Goal: Obtain resource: Obtain resource

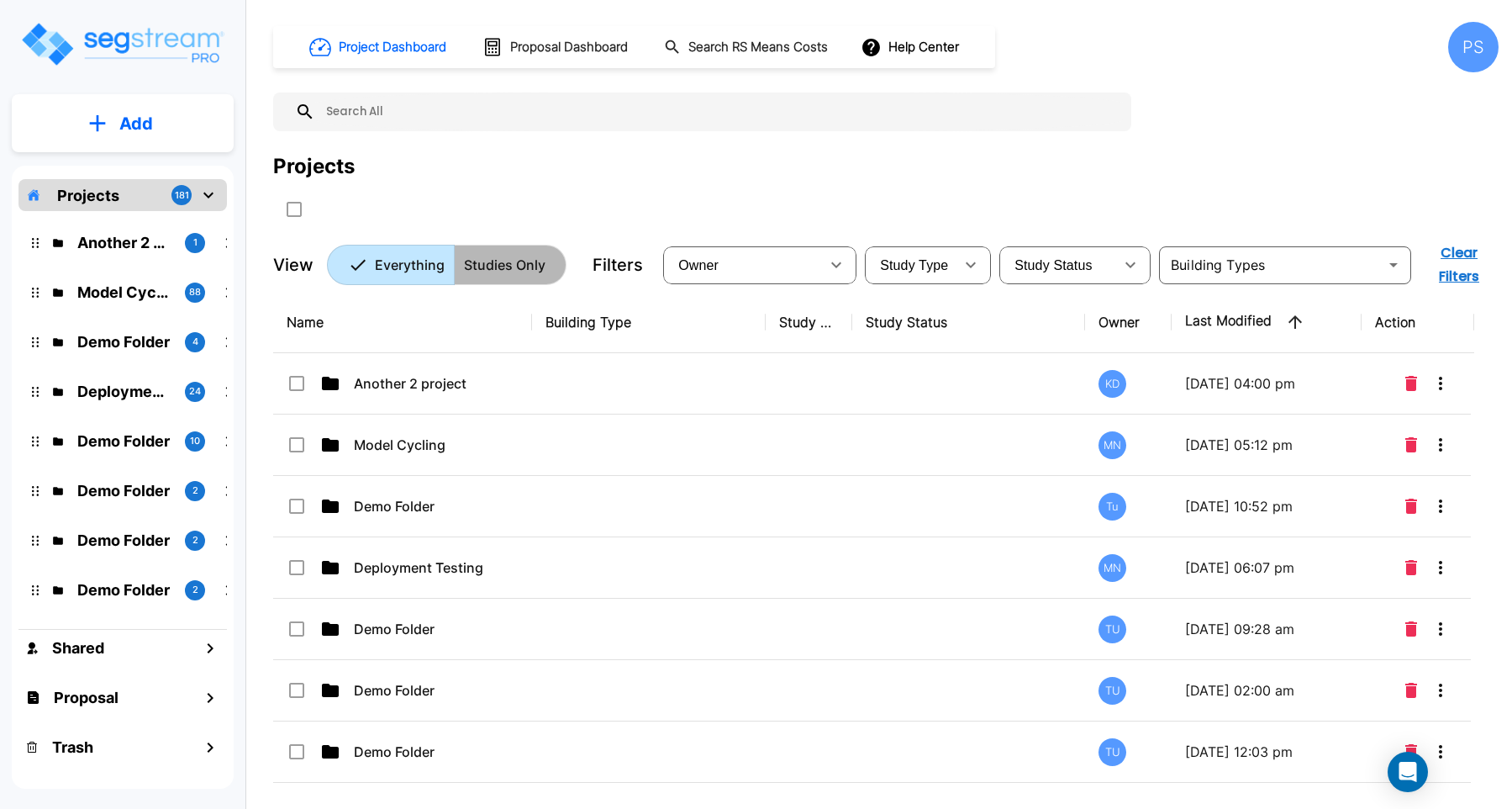
click at [496, 260] on p "Studies Only" at bounding box center [505, 264] width 82 height 20
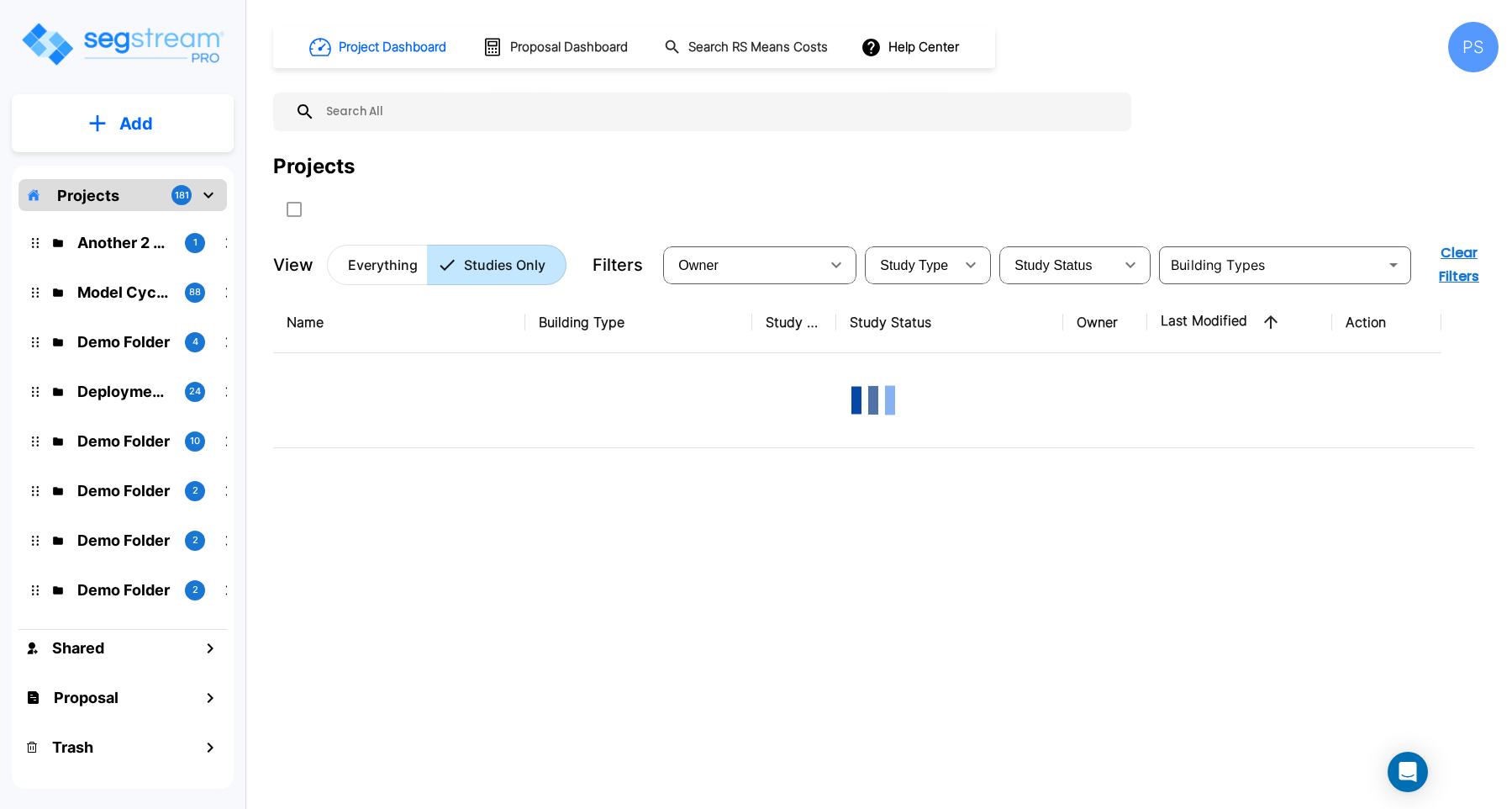
type button "property"
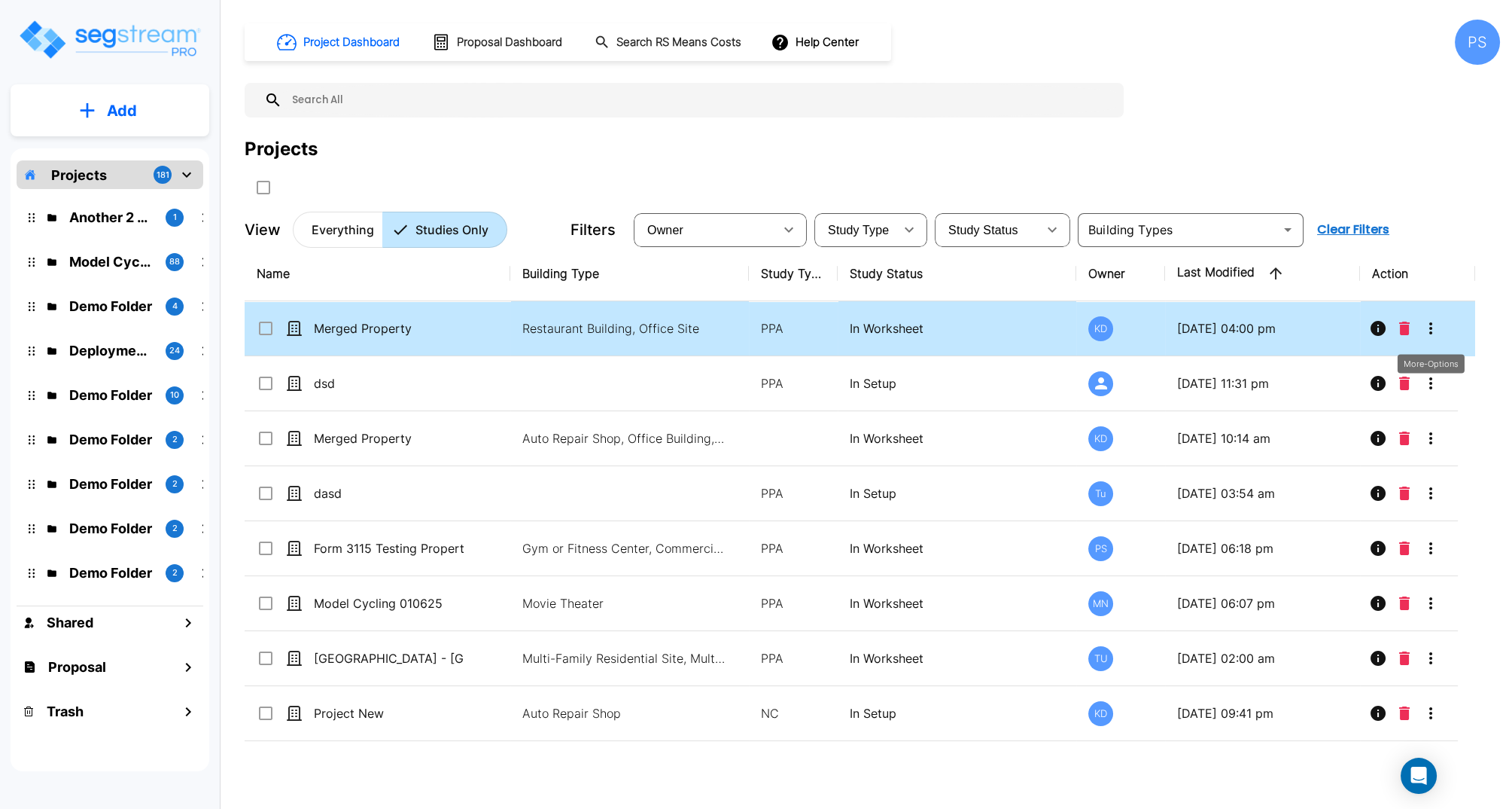
click at [1353, 326] on icon "More-Options" at bounding box center [1431, 328] width 18 height 18
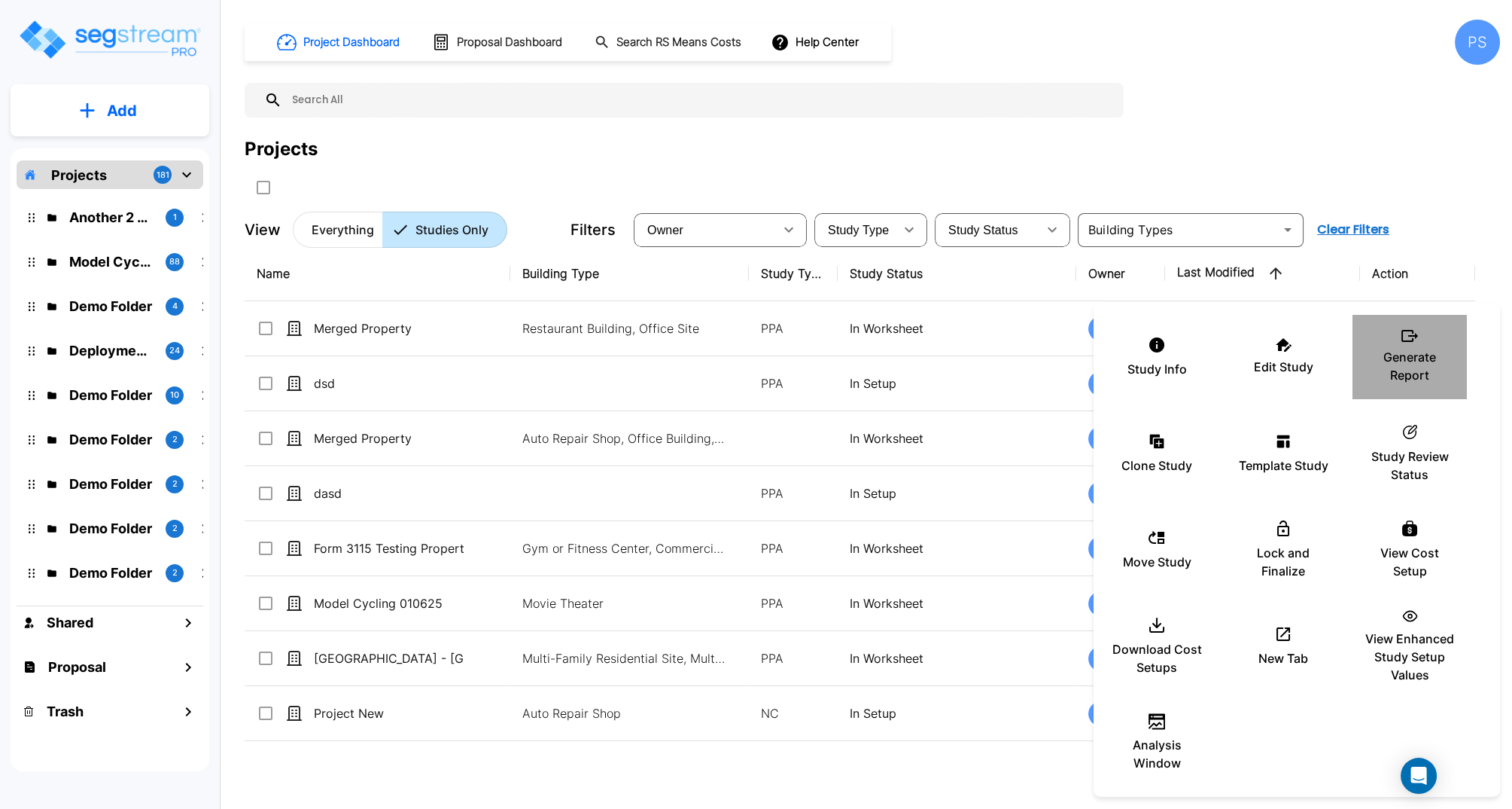
click at [1353, 362] on p "Generate Report" at bounding box center [1409, 365] width 90 height 36
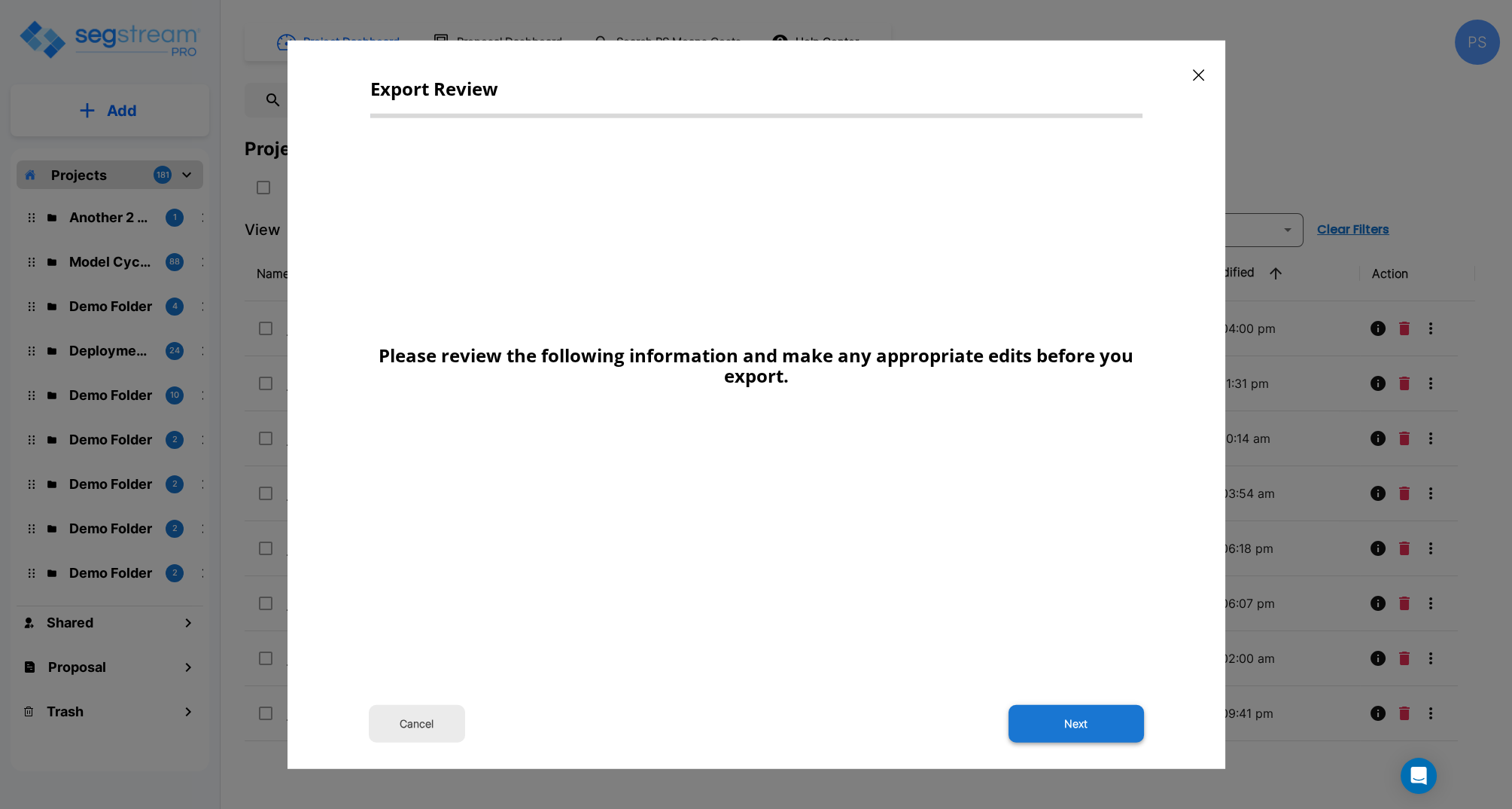
click at [1080, 723] on button "Next" at bounding box center [1076, 723] width 135 height 38
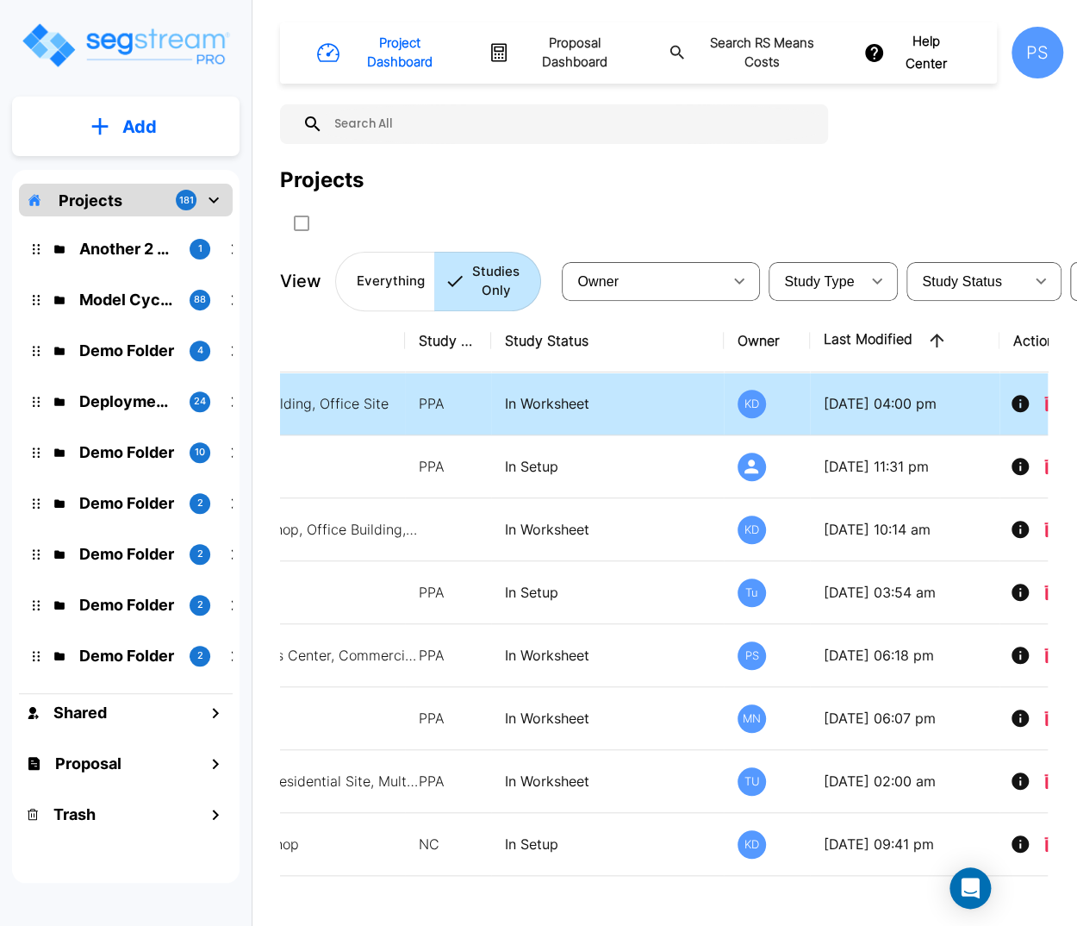
scroll to position [0, 431]
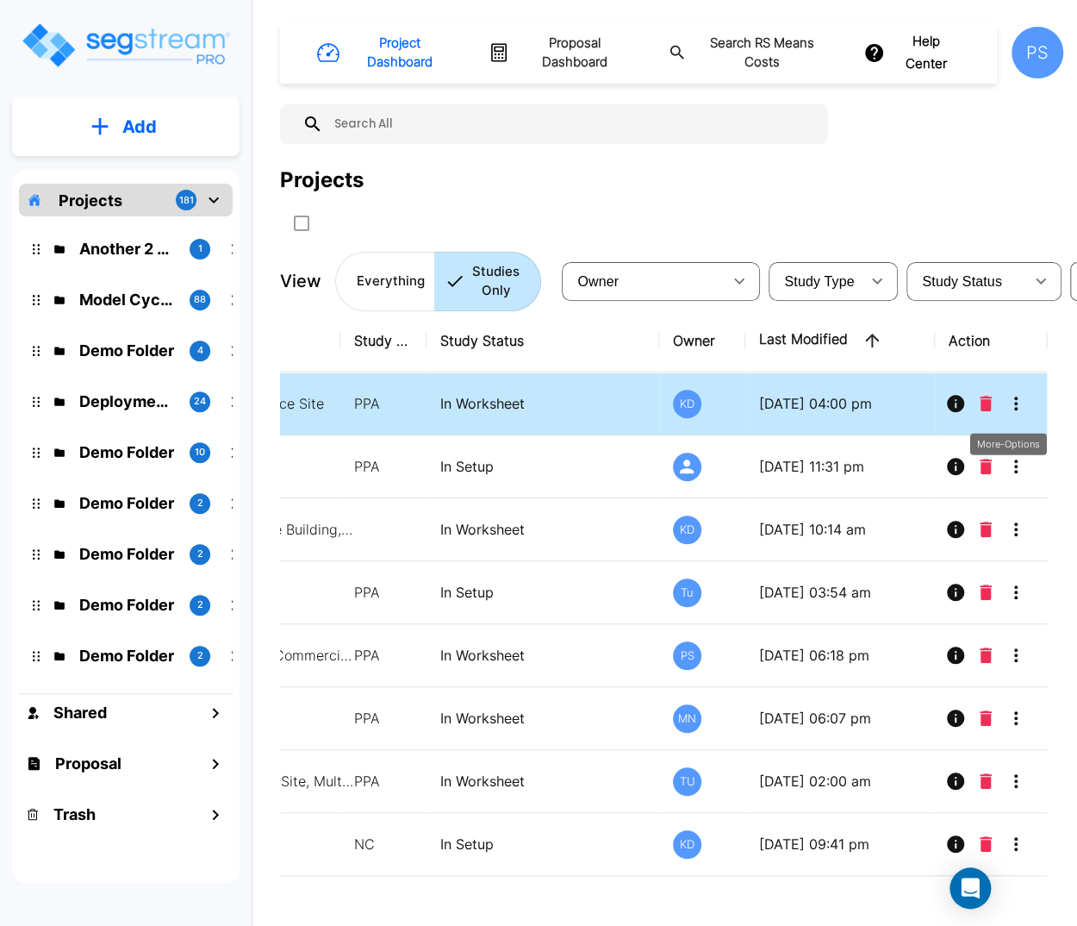
click at [1011, 405] on icon "More-Options" at bounding box center [1016, 403] width 21 height 21
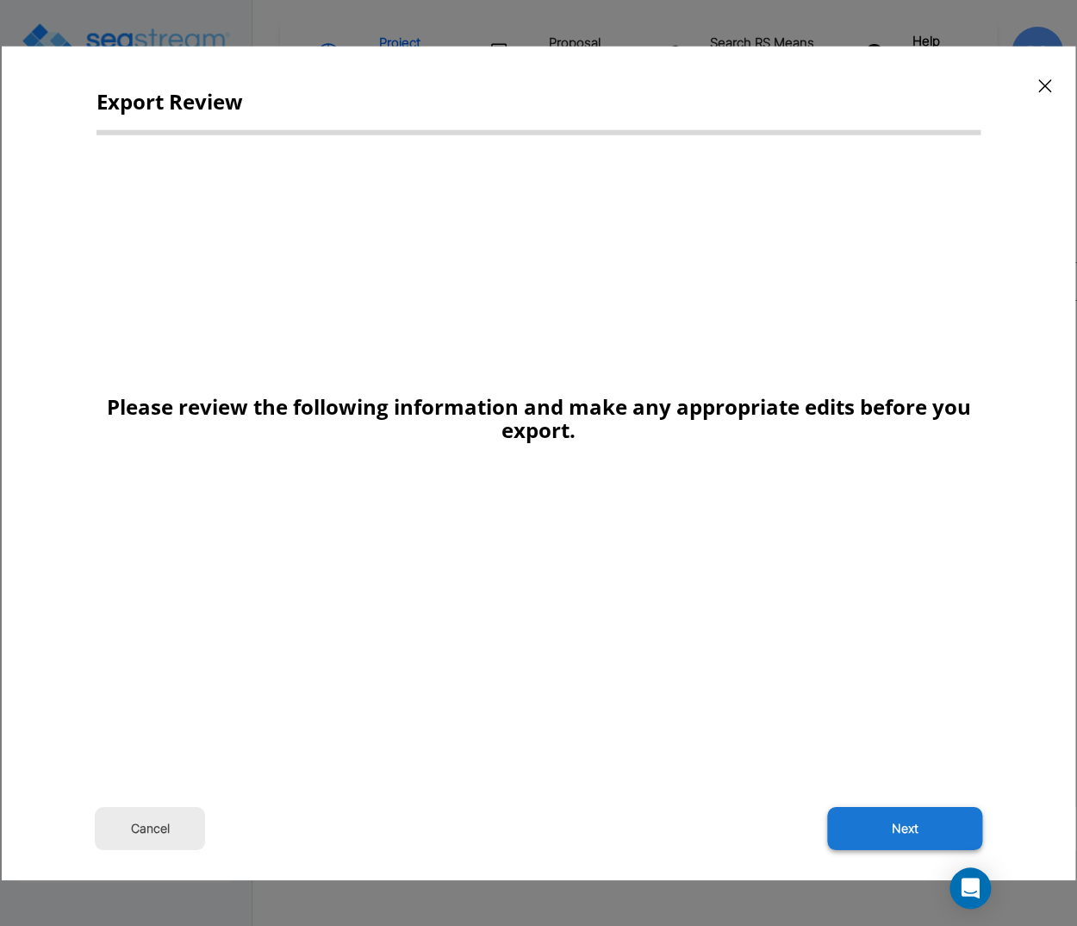
click at [883, 834] on button "Next" at bounding box center [904, 827] width 155 height 43
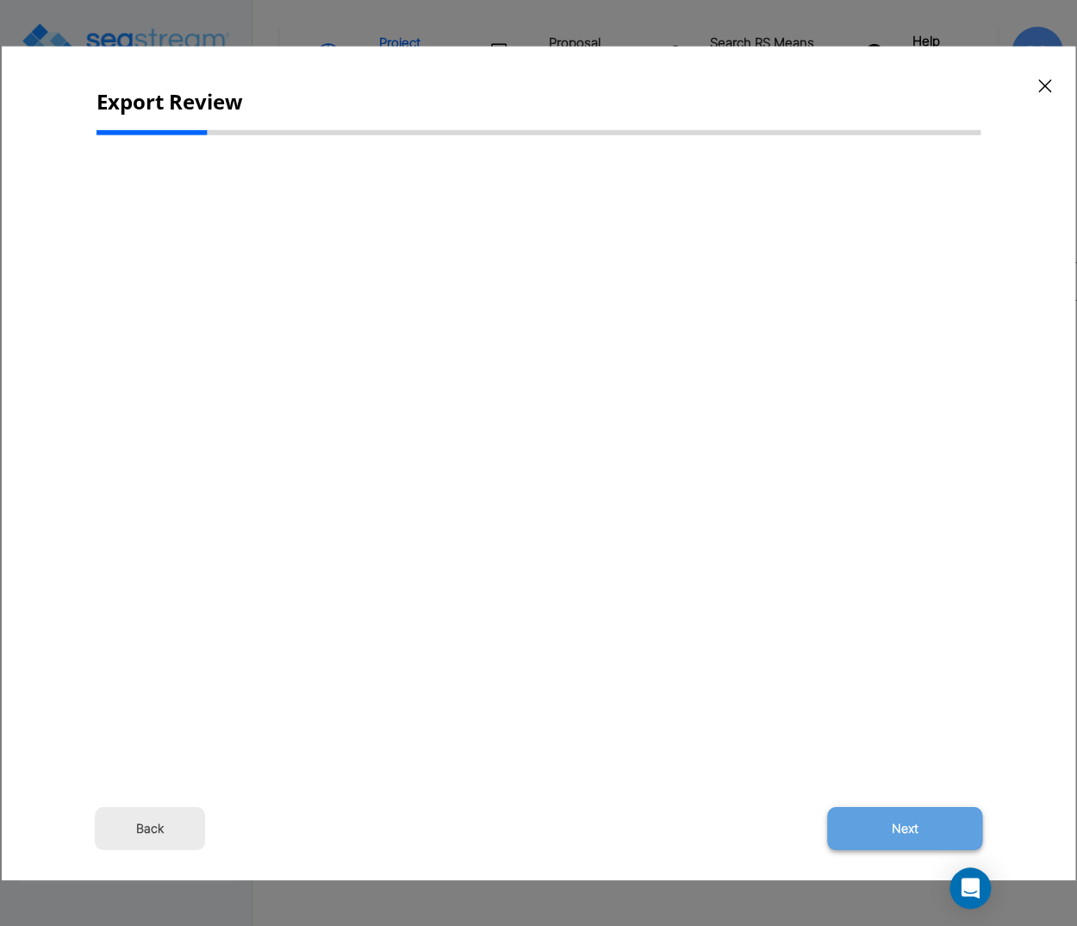
click at [901, 830] on button "Next" at bounding box center [904, 827] width 155 height 43
click at [873, 825] on button "Next" at bounding box center [904, 827] width 155 height 43
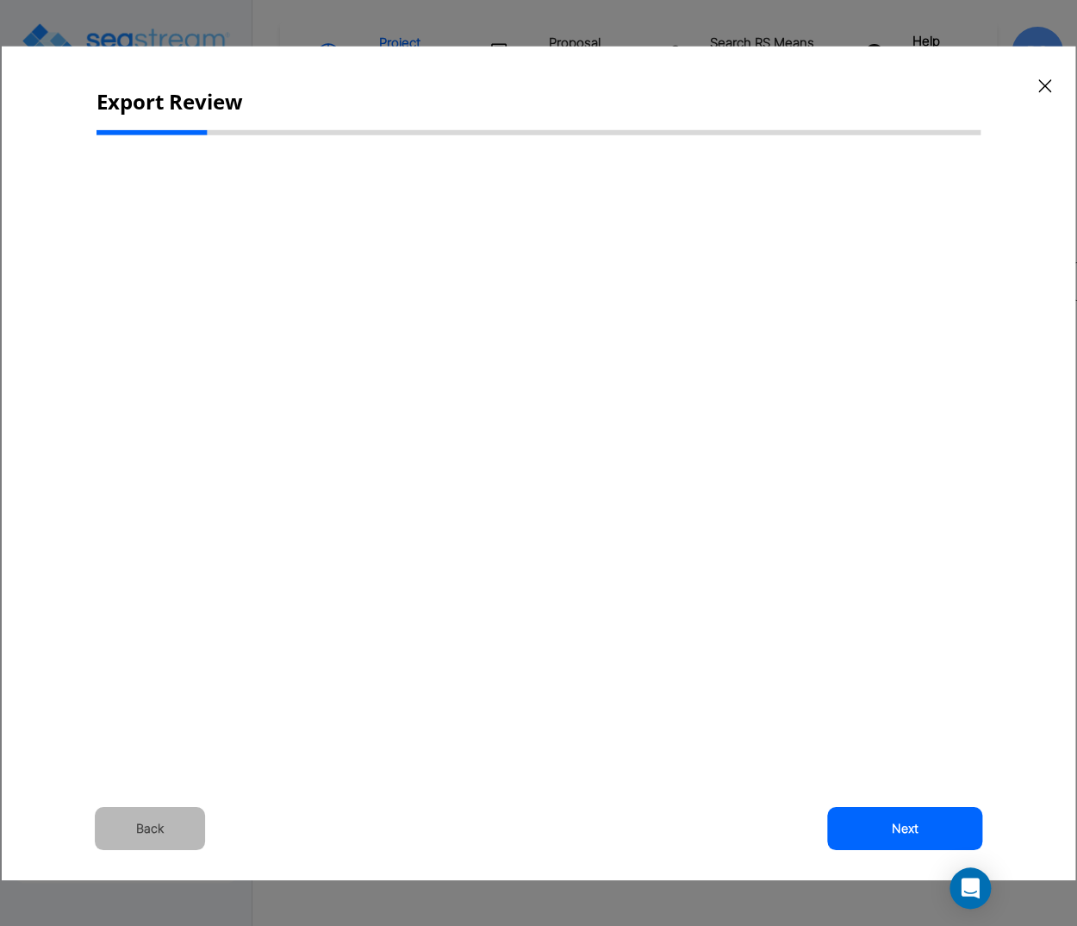
click at [159, 838] on button "Back" at bounding box center [150, 827] width 110 height 43
click at [159, 838] on div "Projects 181 Another 2 project 1 Model Cycling 88 Demo Folder 4 Deployment Test…" at bounding box center [126, 526] width 228 height 713
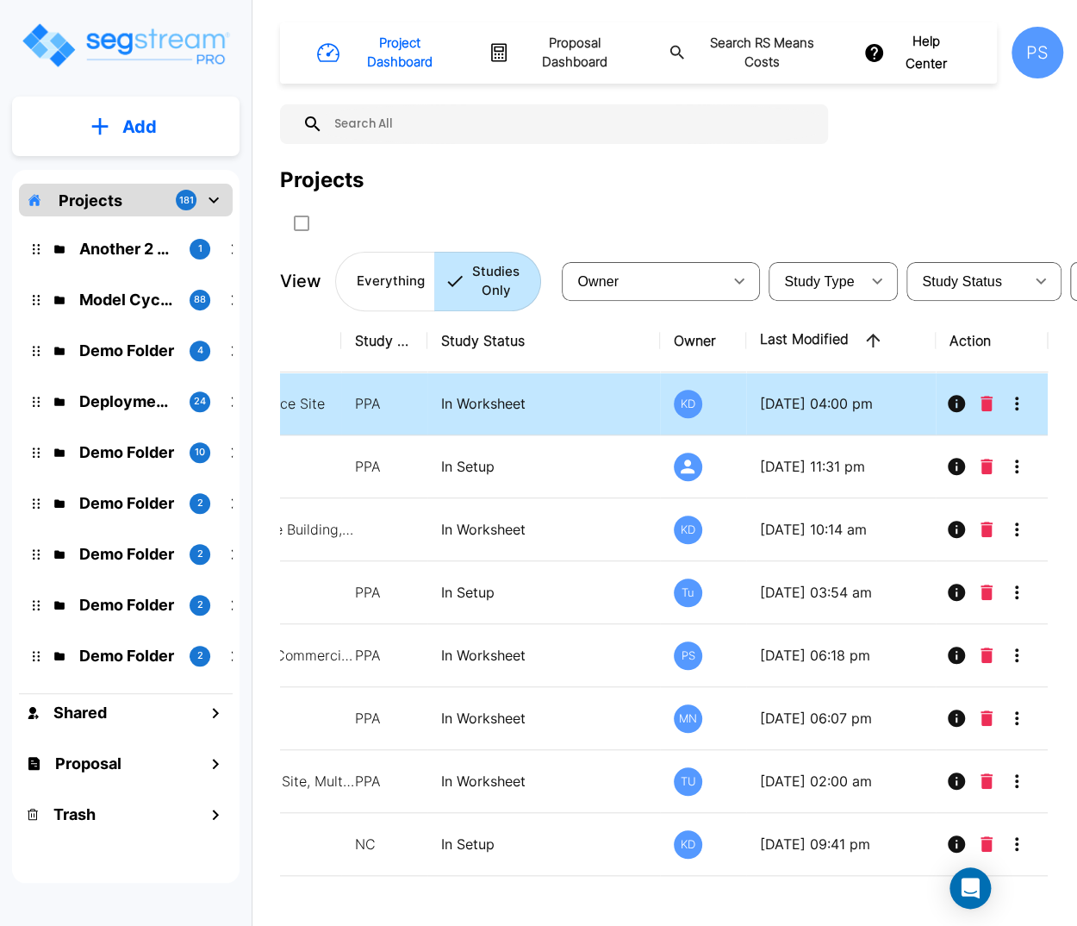
click at [1021, 401] on icon "More-Options" at bounding box center [1017, 403] width 21 height 21
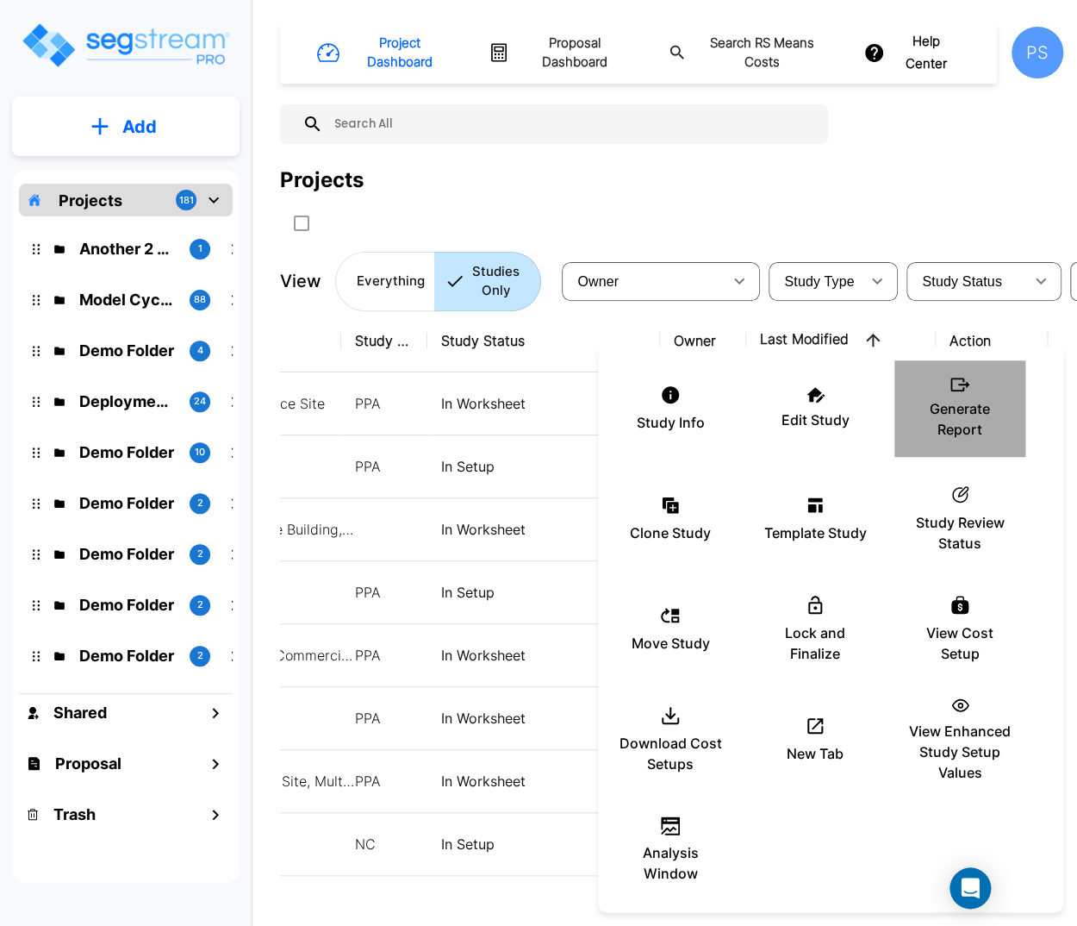
click at [955, 413] on p "Generate Report" at bounding box center [959, 418] width 103 height 41
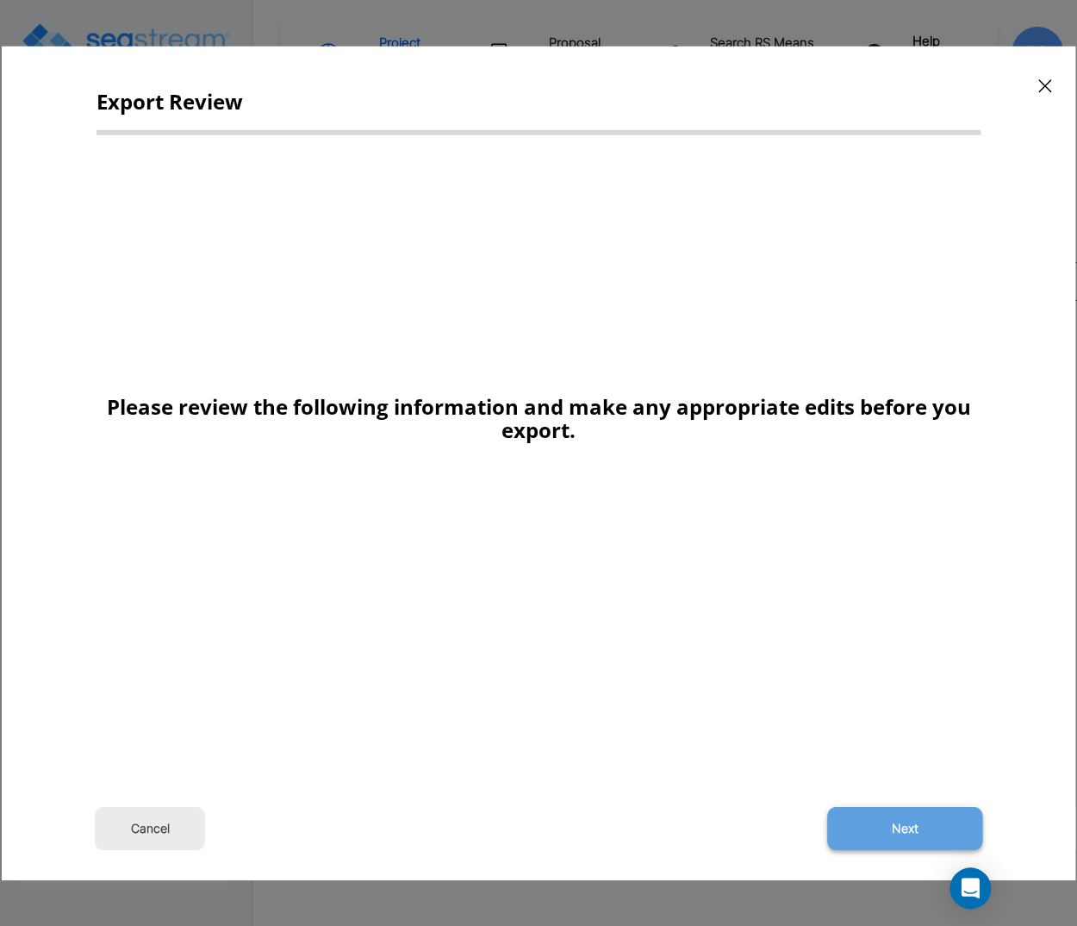
click at [886, 826] on button "Next" at bounding box center [904, 827] width 155 height 43
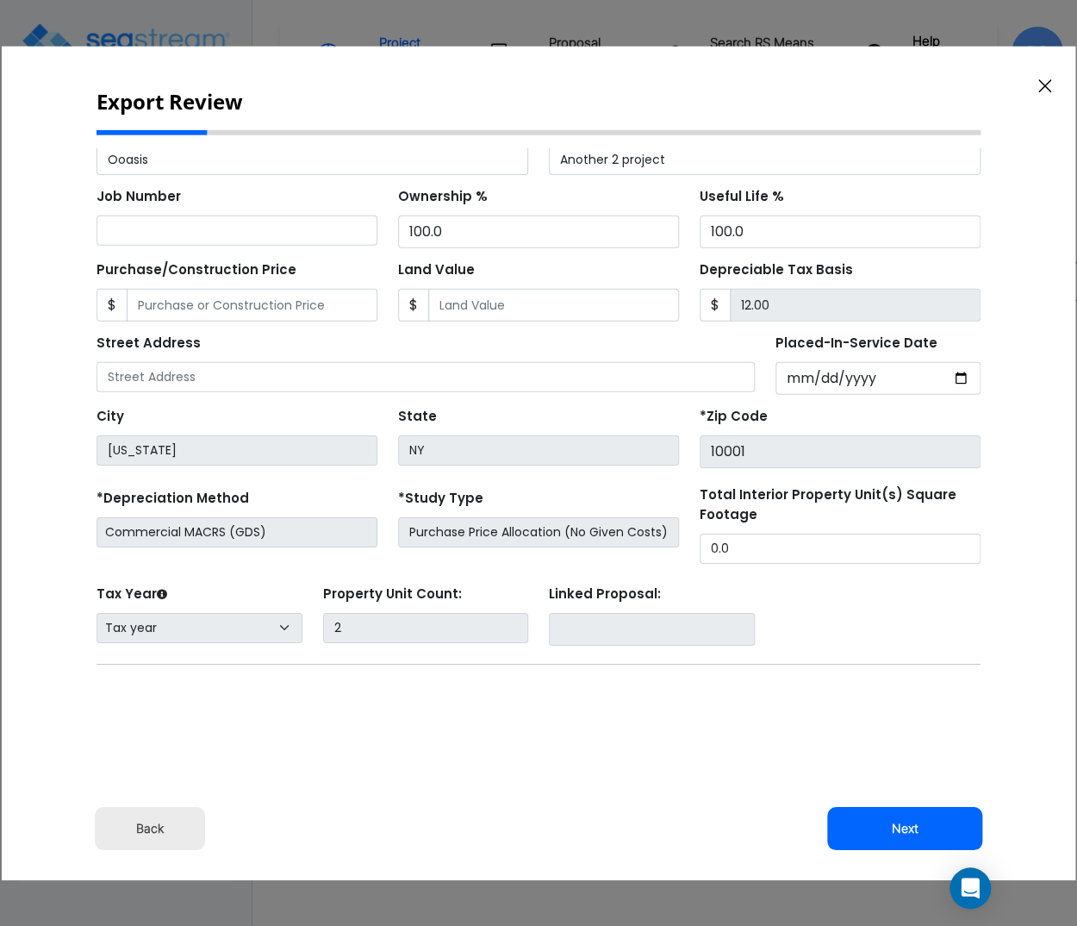
scroll to position [0, 0]
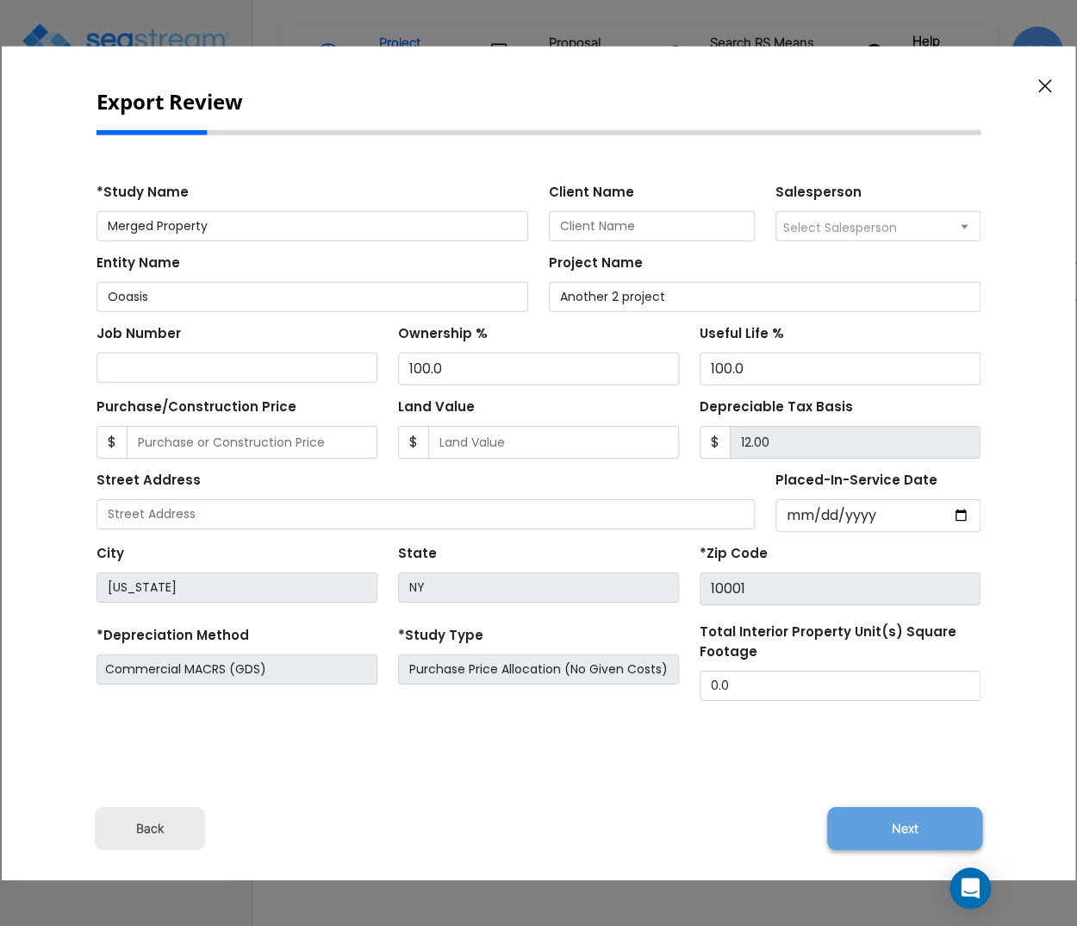
click at [890, 825] on button "Next" at bounding box center [904, 827] width 155 height 43
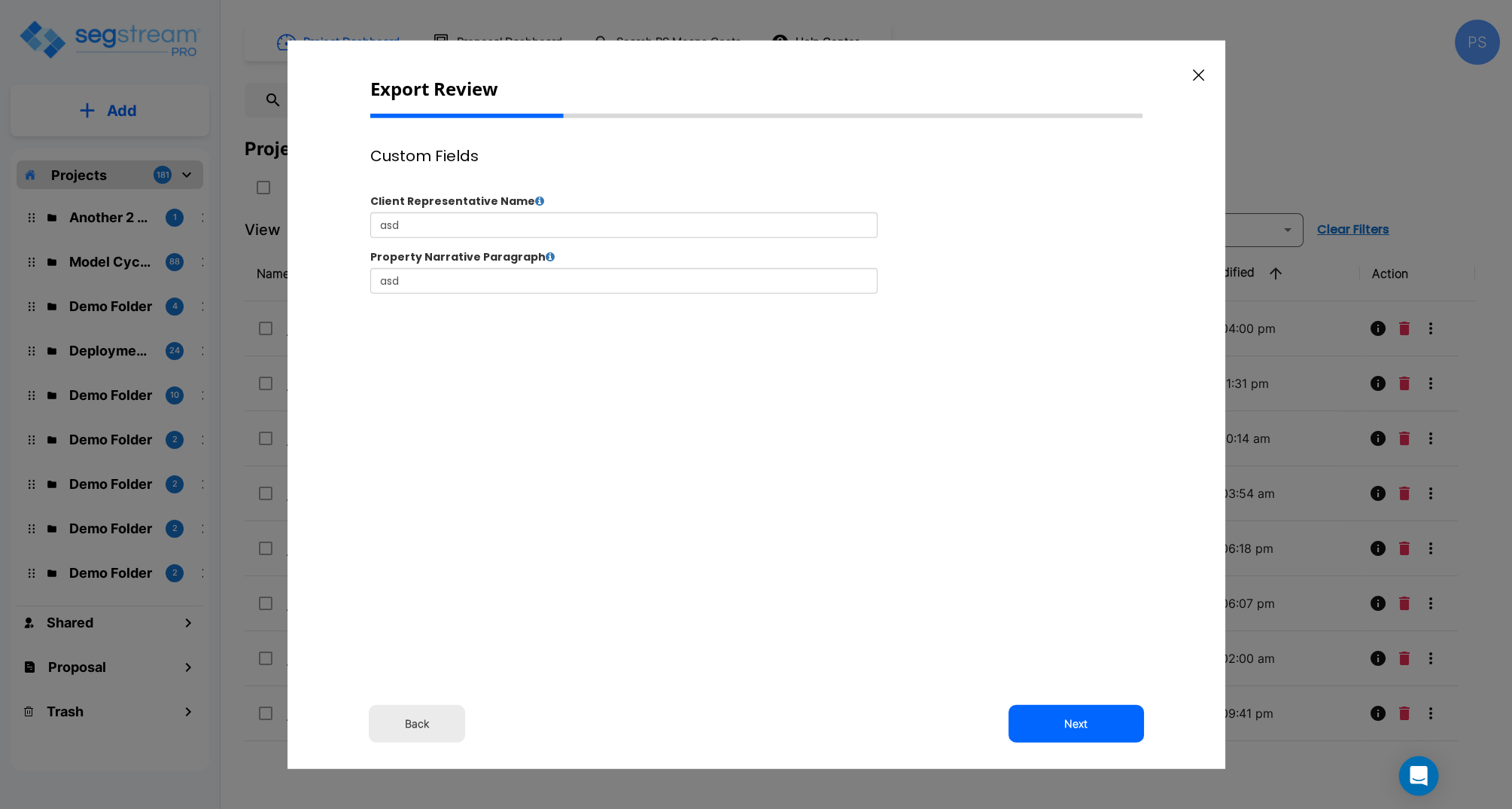
click at [940, 772] on icon "Open Intercom Messenger" at bounding box center [1419, 775] width 17 height 19
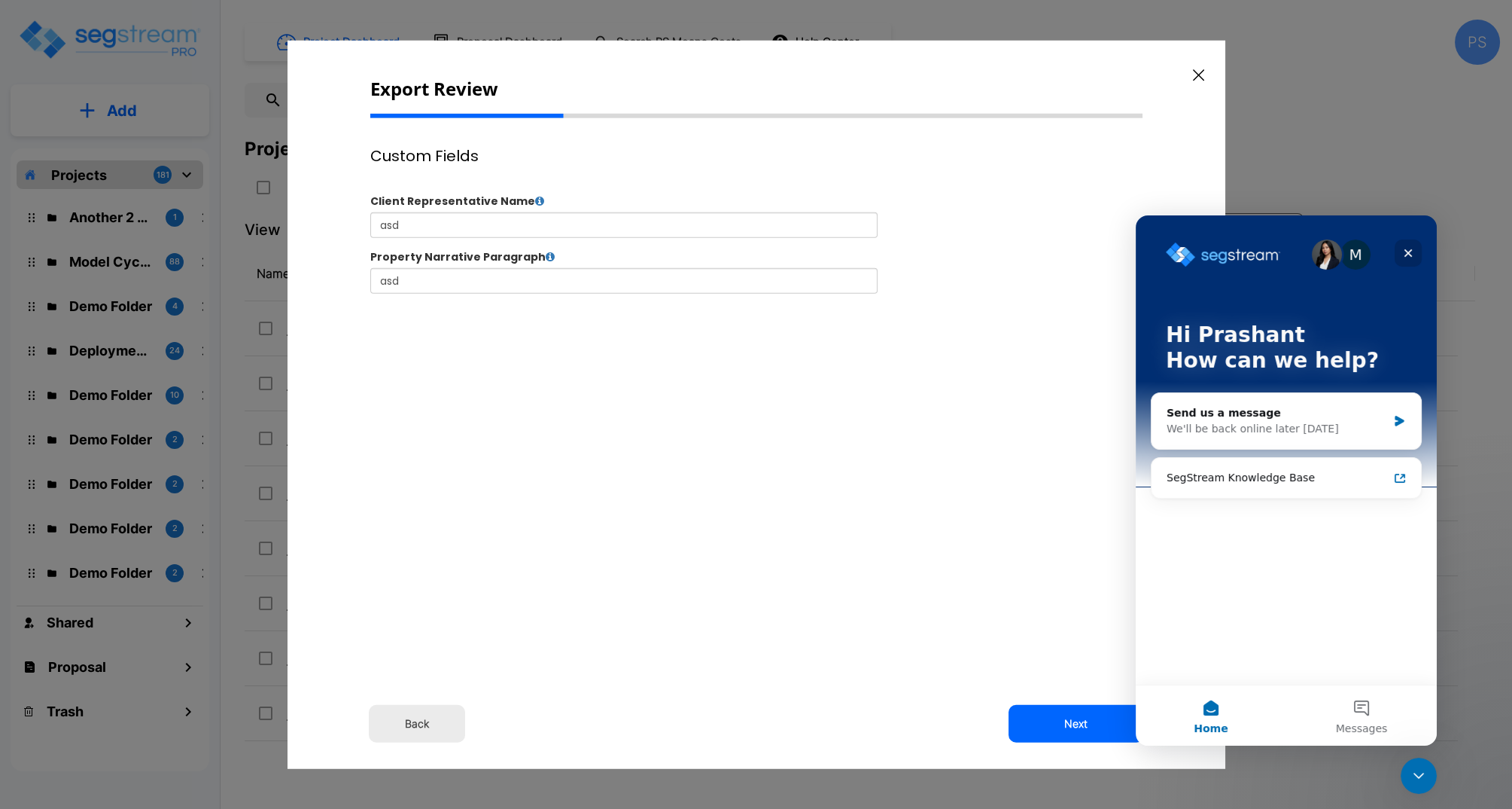
click at [940, 253] on icon "Close" at bounding box center [1408, 253] width 12 height 12
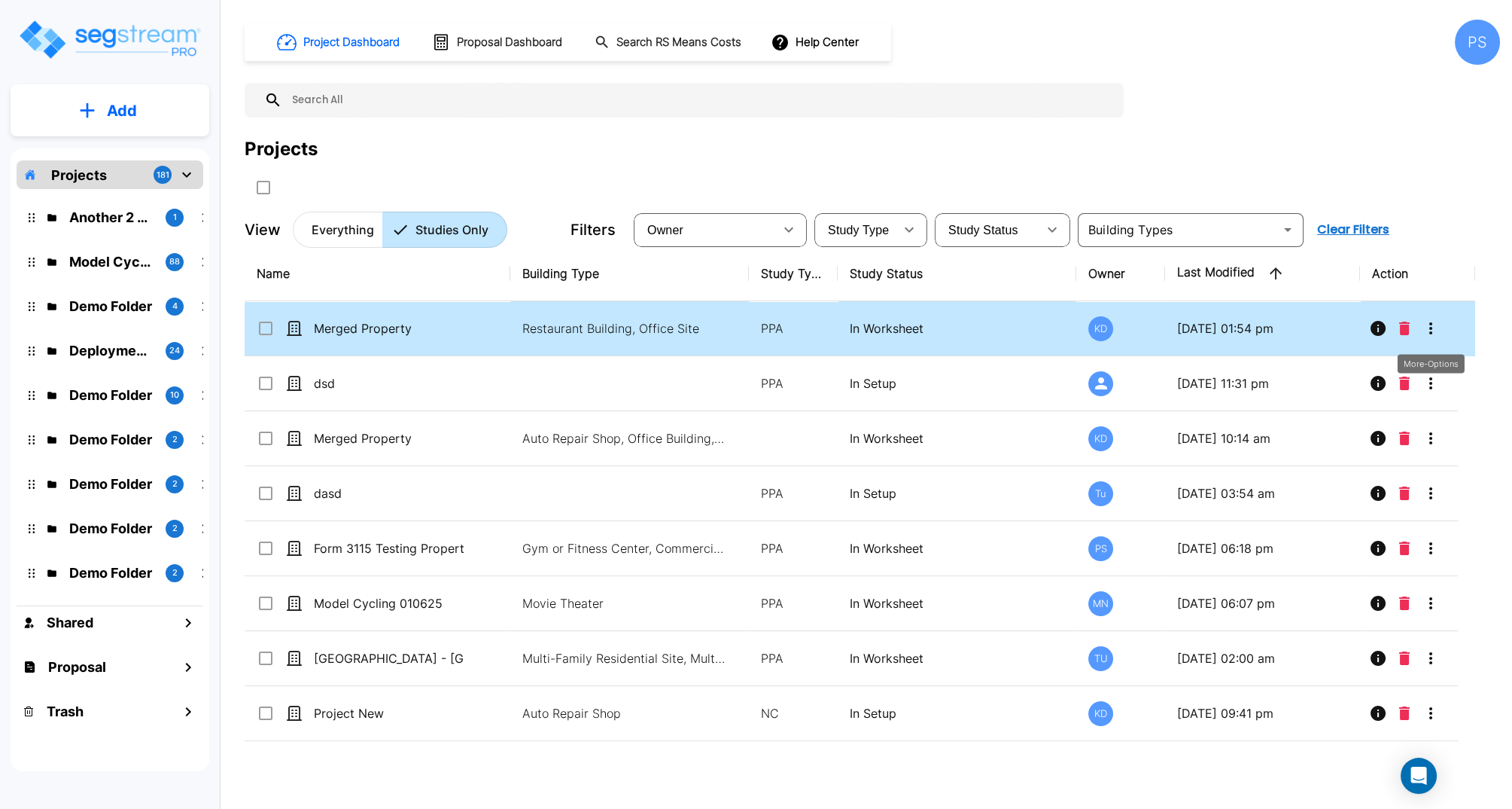
click at [1429, 325] on icon "More-Options" at bounding box center [1431, 328] width 18 height 18
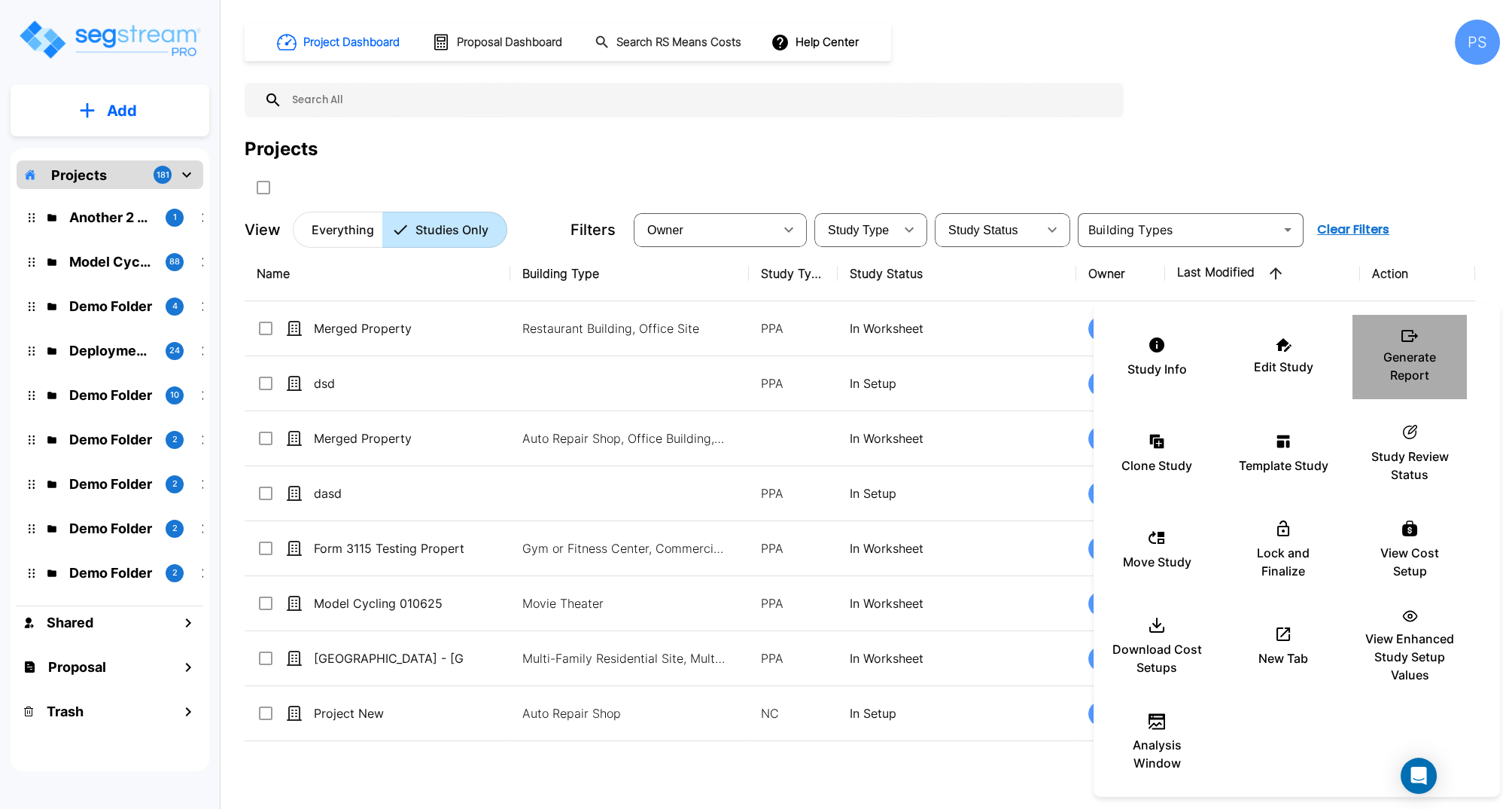
click at [1419, 367] on p "Generate Report" at bounding box center [1409, 365] width 90 height 36
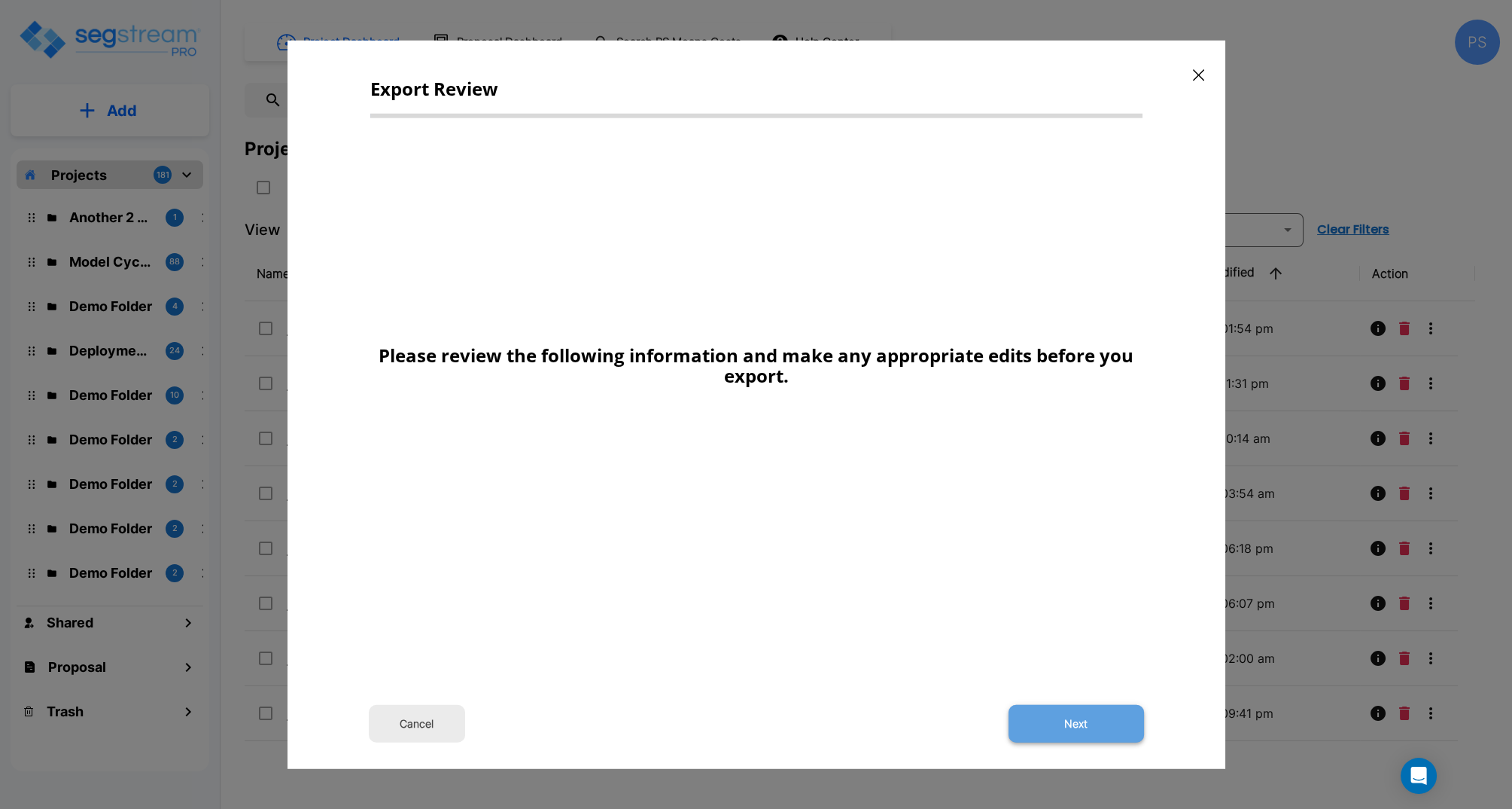
click at [1061, 717] on button "Next" at bounding box center [1076, 723] width 135 height 38
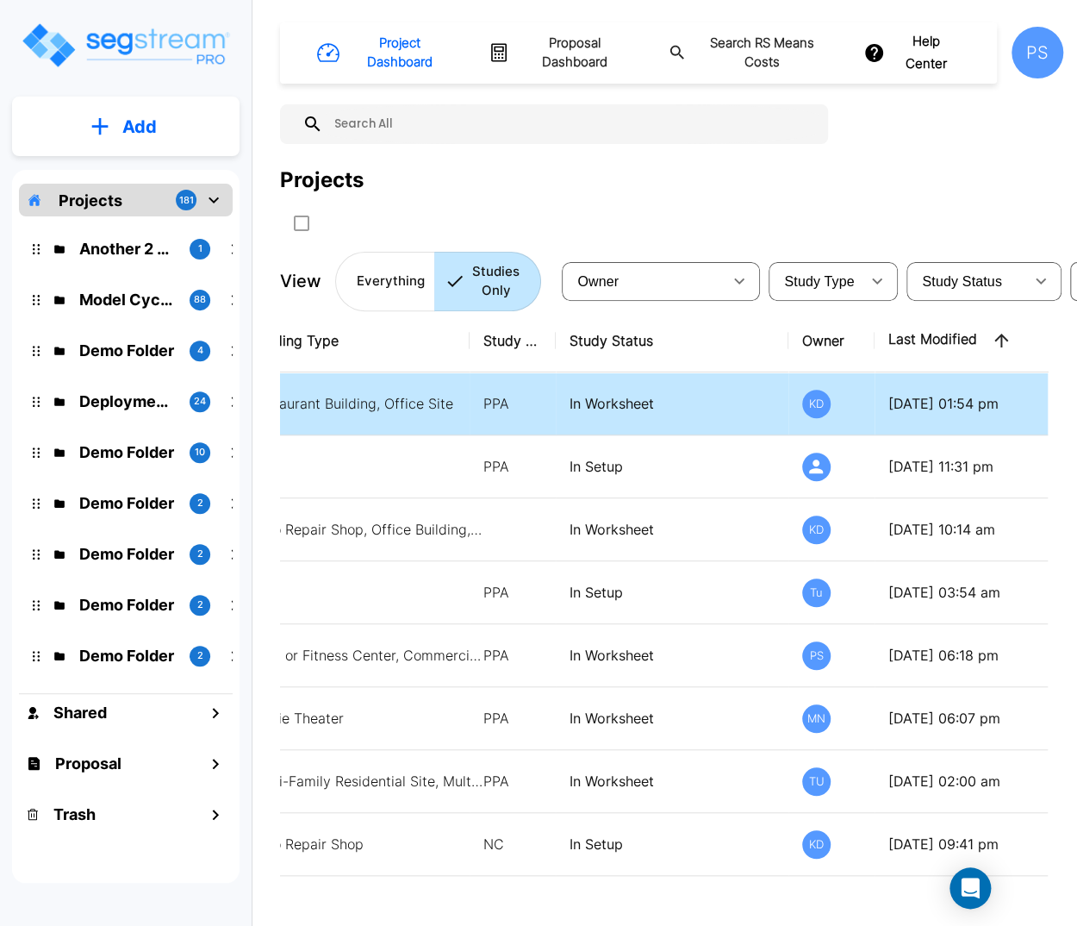
scroll to position [0, 431]
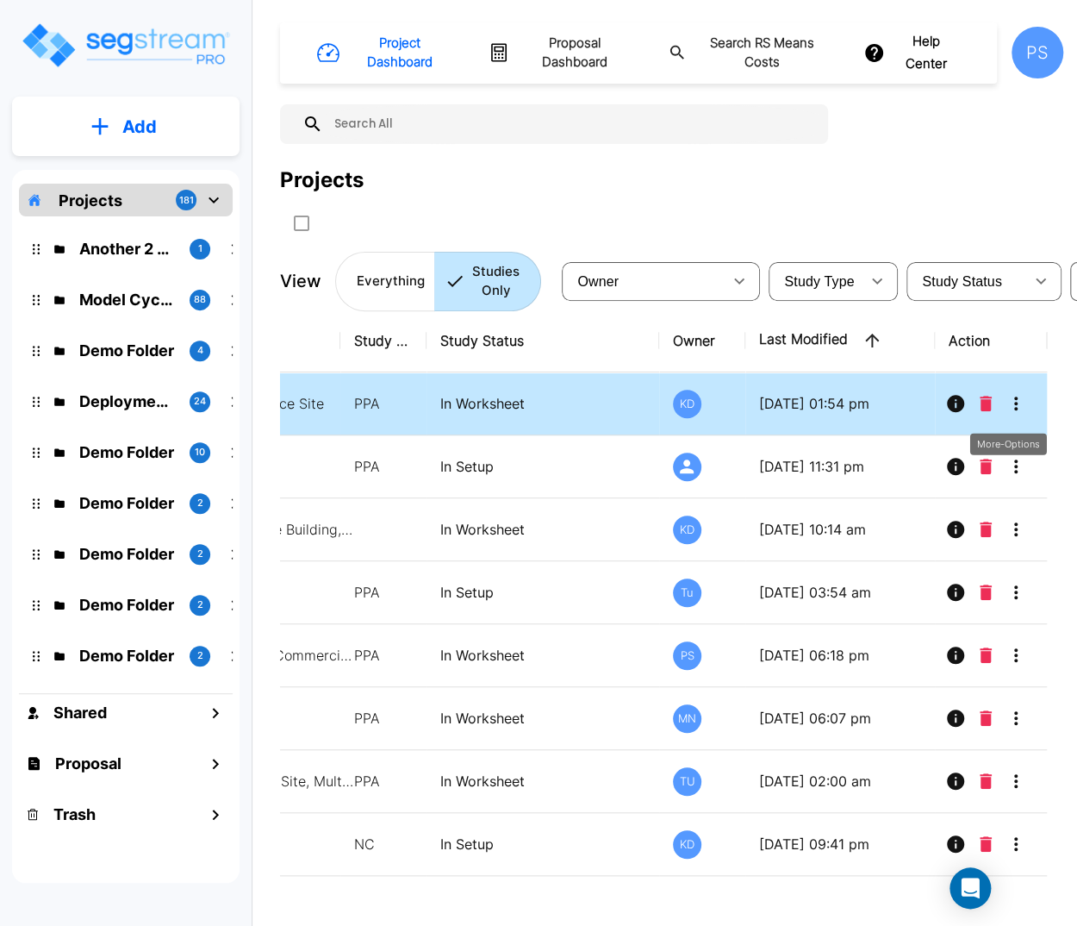
click at [1015, 395] on icon "More-Options" at bounding box center [1016, 403] width 21 height 21
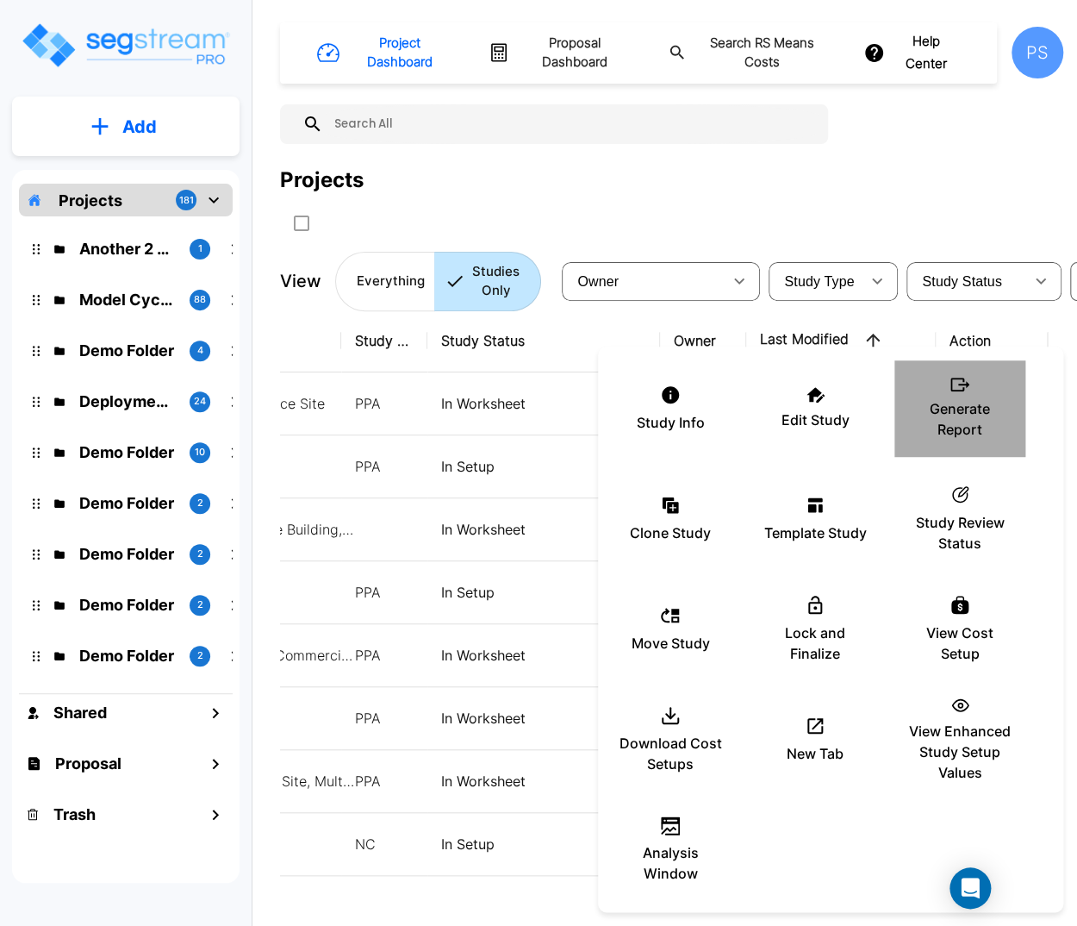
click at [954, 406] on p "Generate Report" at bounding box center [959, 418] width 103 height 41
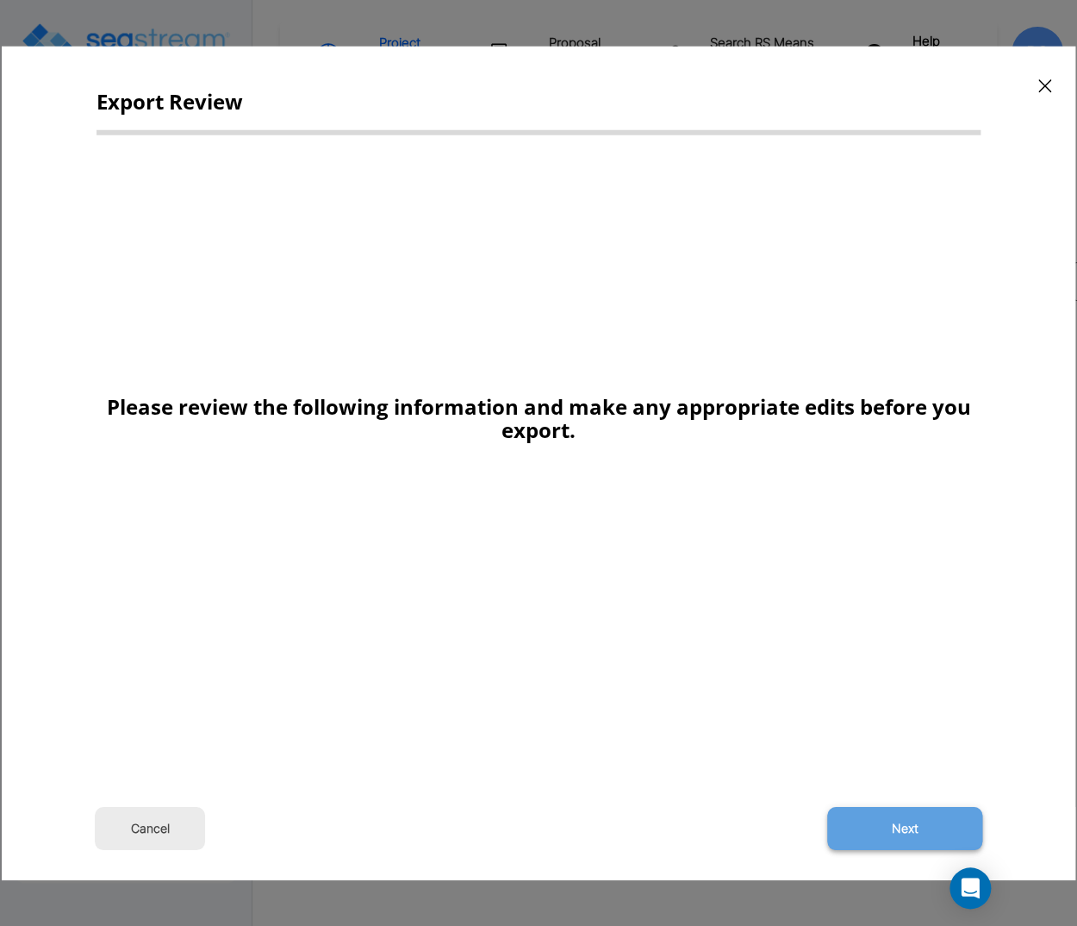
click at [890, 818] on button "Next" at bounding box center [904, 827] width 155 height 43
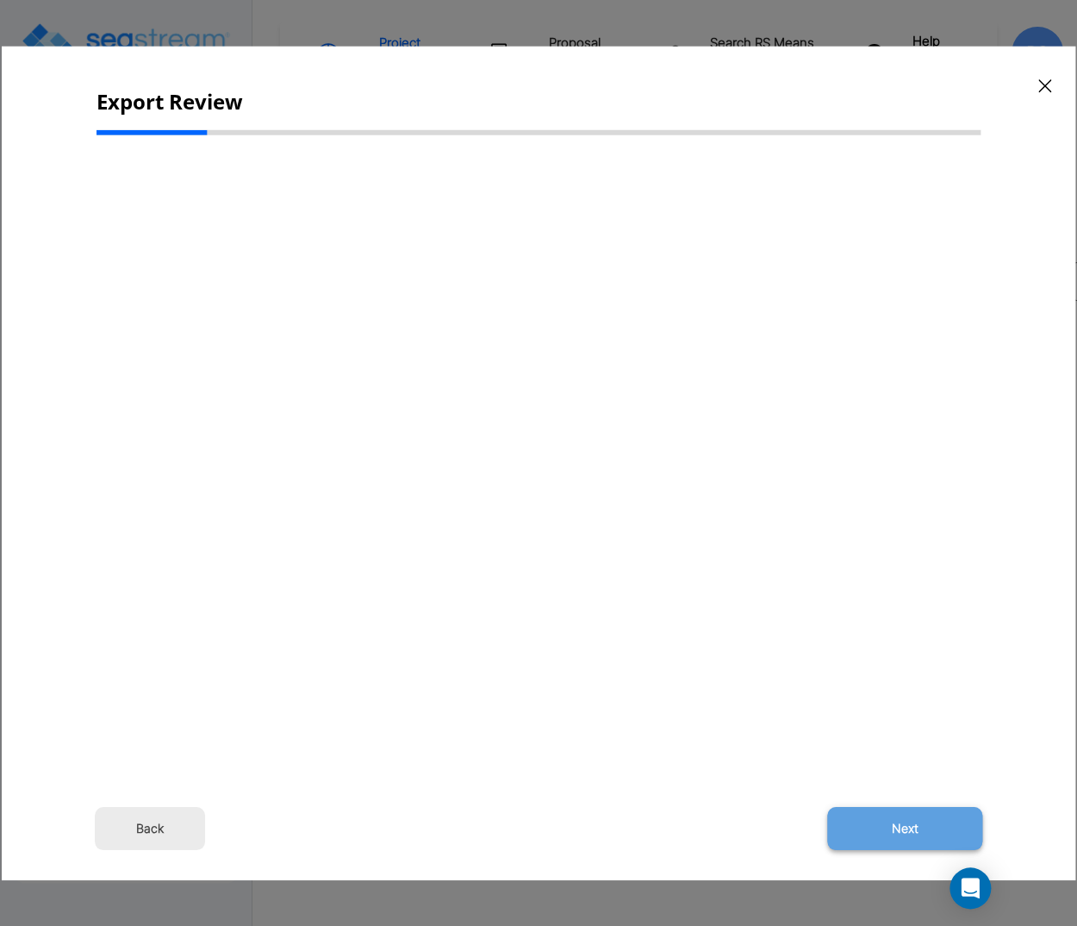
click at [874, 824] on button "Next" at bounding box center [904, 827] width 155 height 43
click at [1053, 88] on button "button" at bounding box center [1045, 86] width 27 height 28
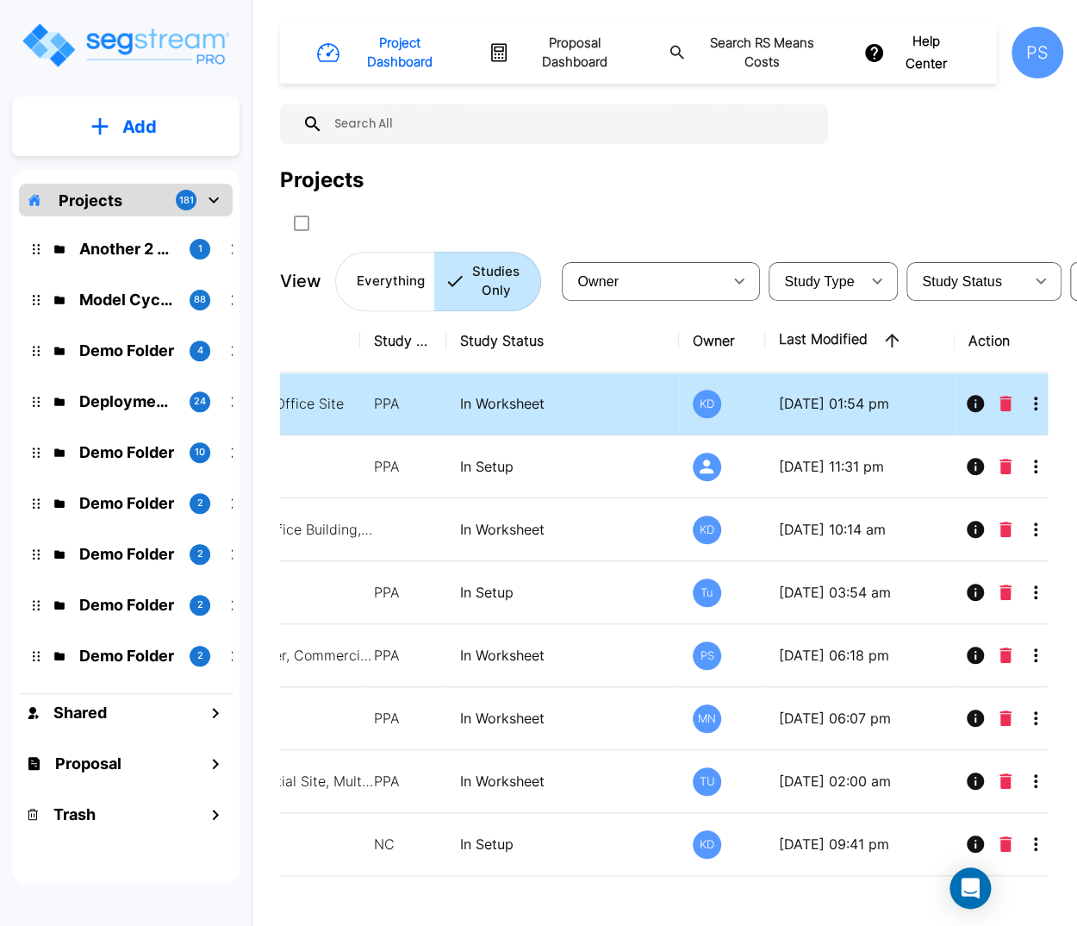
scroll to position [0, 431]
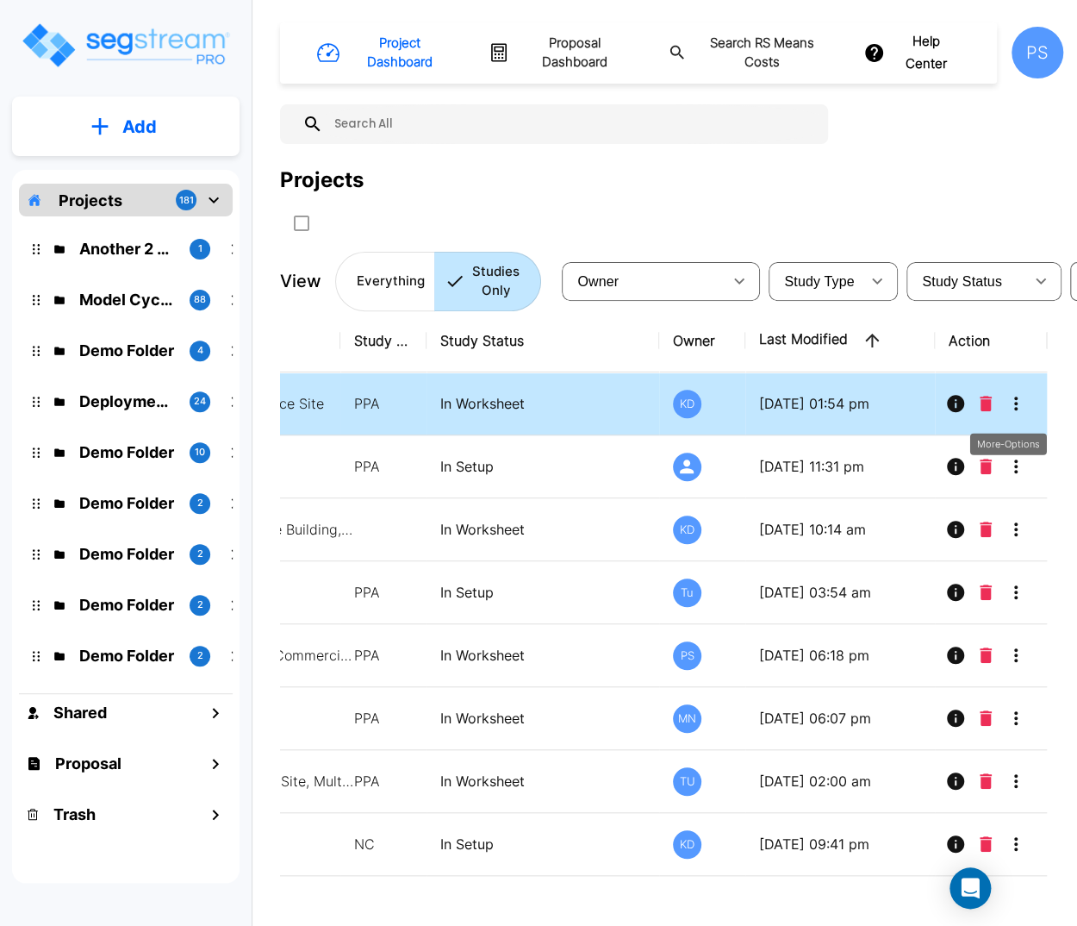
click at [1014, 402] on icon "More-Options" at bounding box center [1016, 403] width 21 height 21
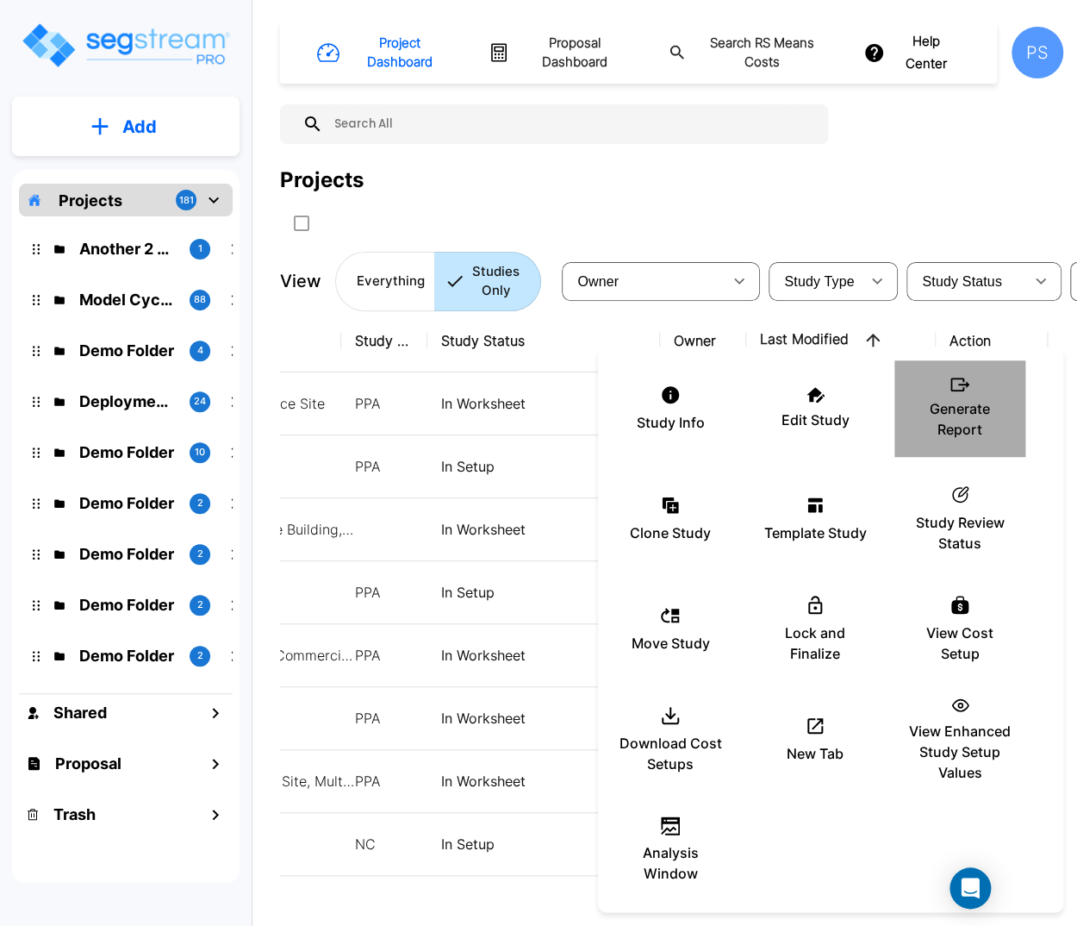
click at [963, 412] on p "Generate Report" at bounding box center [959, 418] width 103 height 41
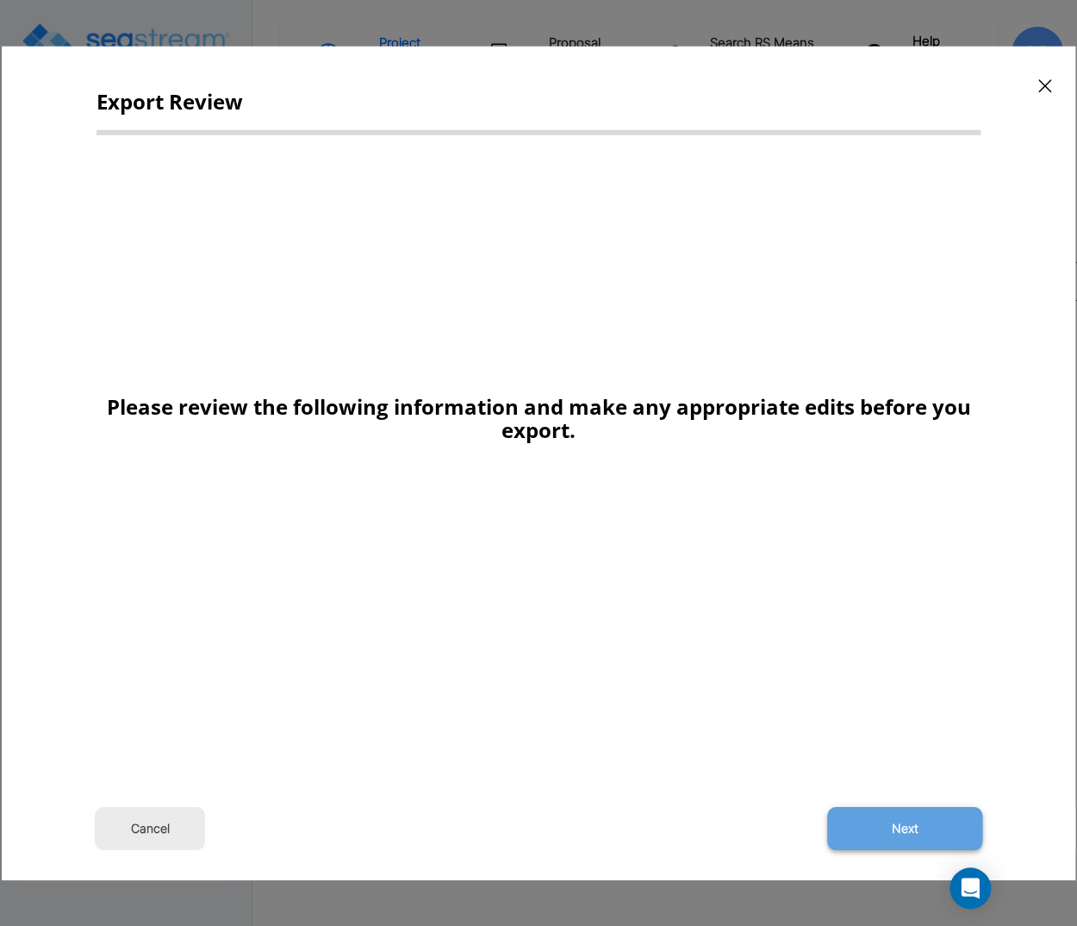
click at [907, 839] on button "Next" at bounding box center [904, 827] width 155 height 43
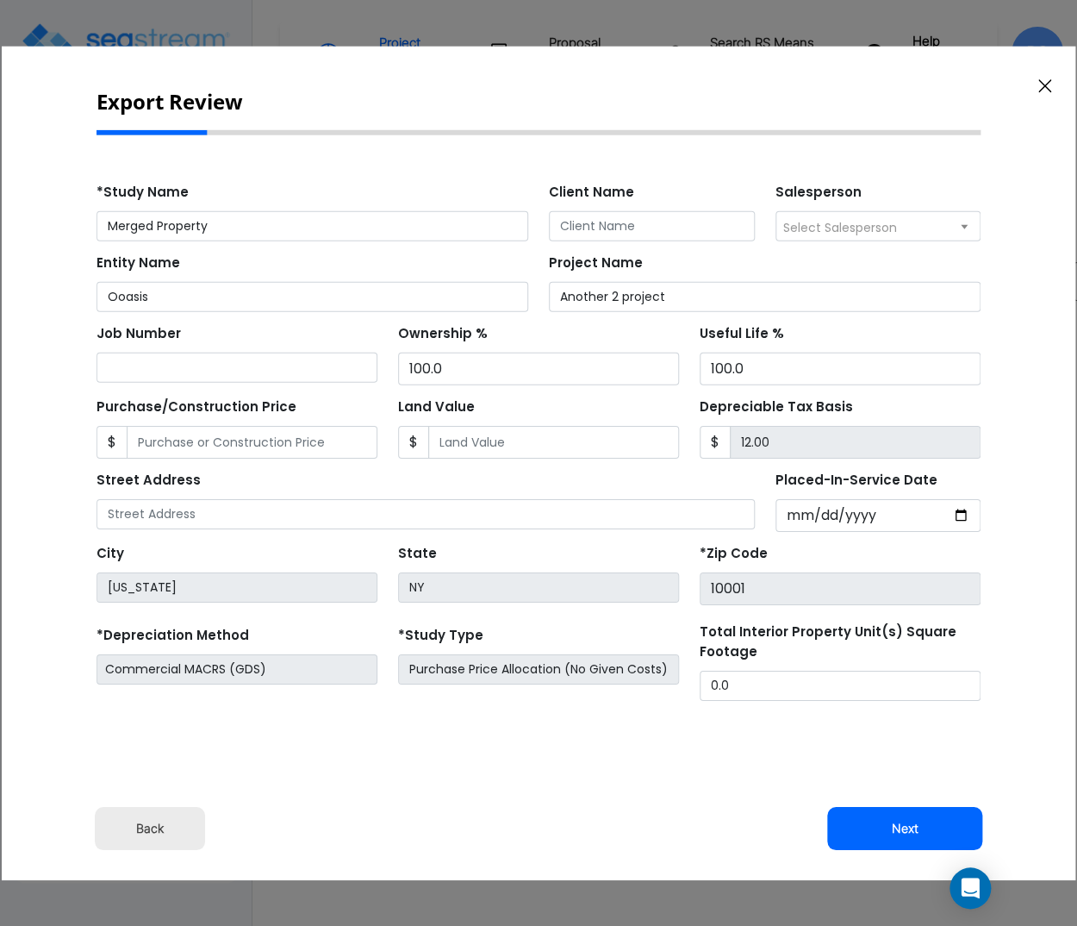
scroll to position [138, 0]
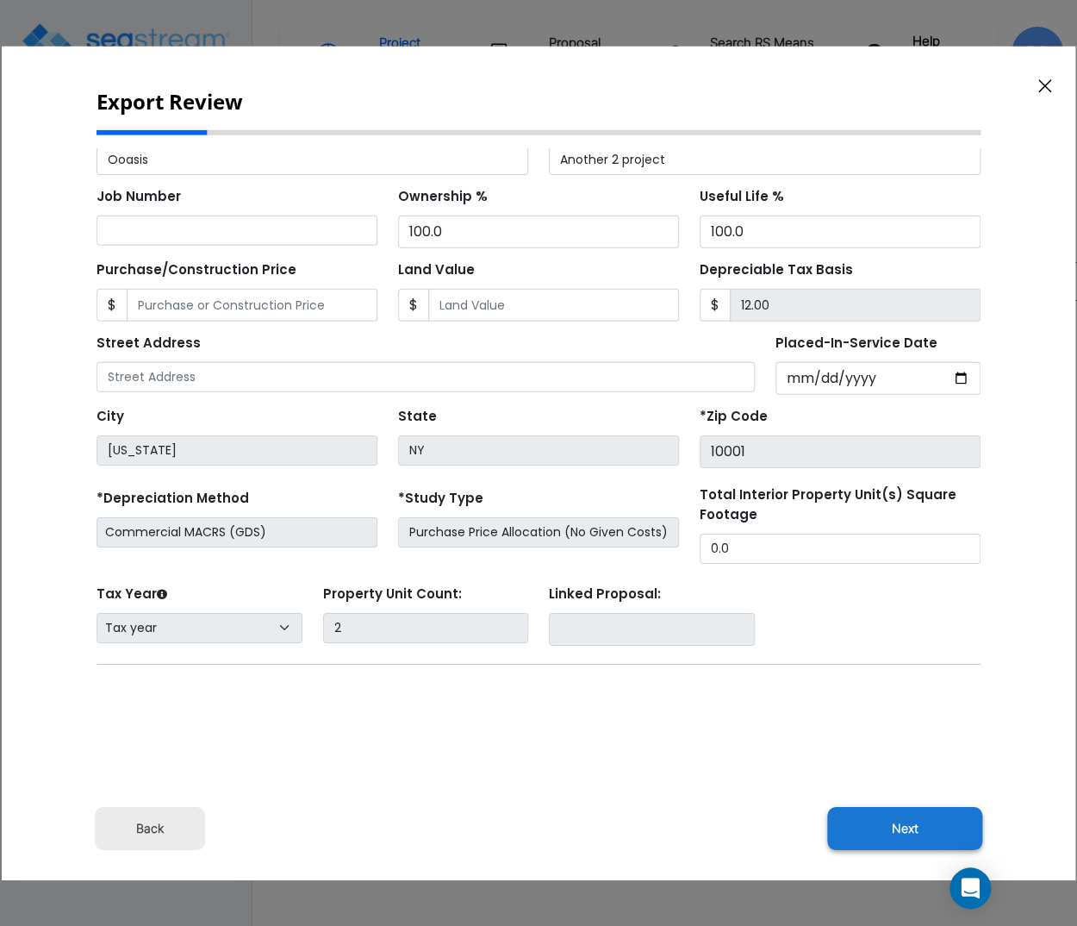
click at [881, 812] on button "Next" at bounding box center [904, 827] width 155 height 43
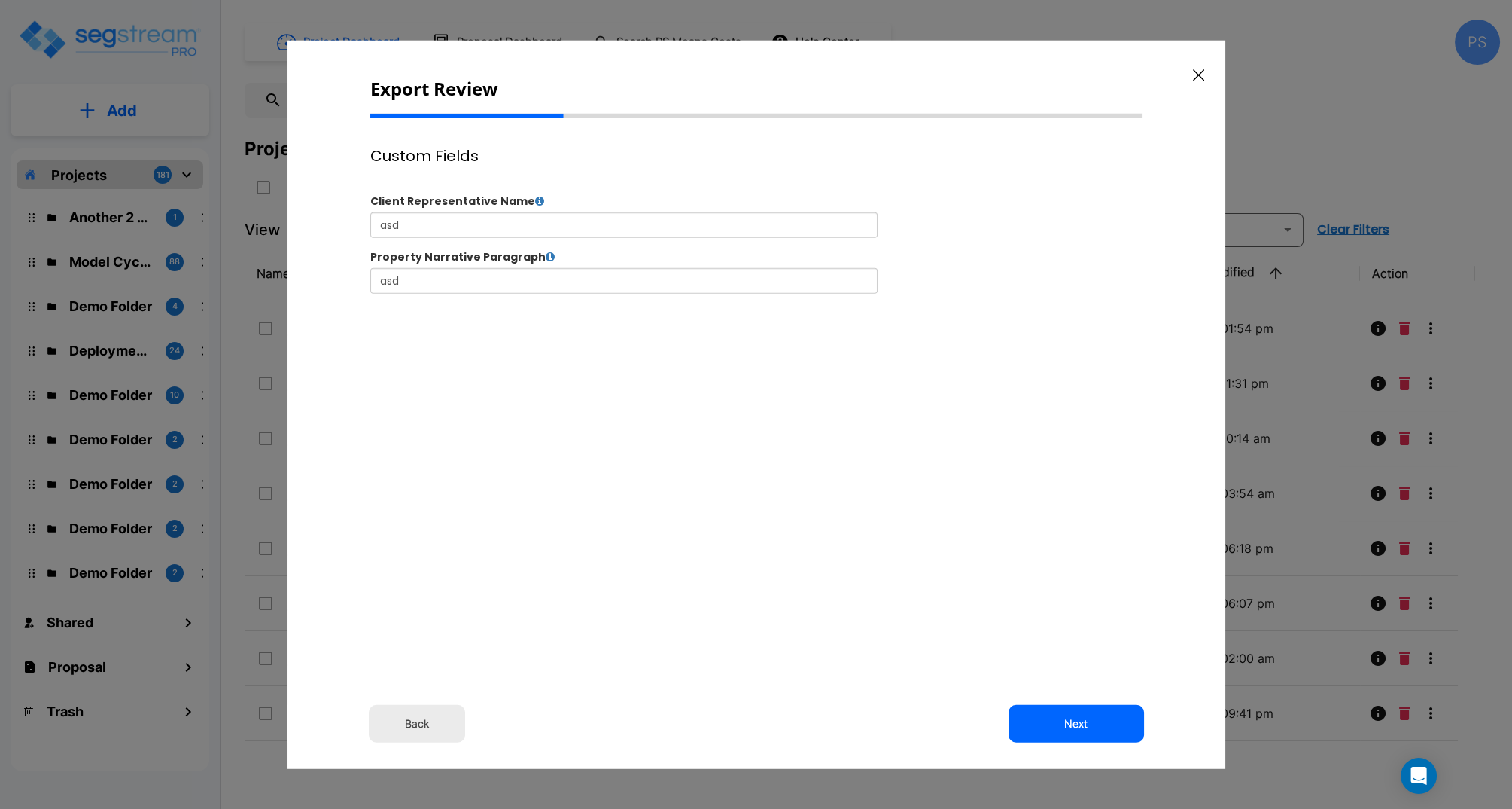
scroll to position [0, 0]
click at [940, 147] on div at bounding box center [756, 404] width 1512 height 809
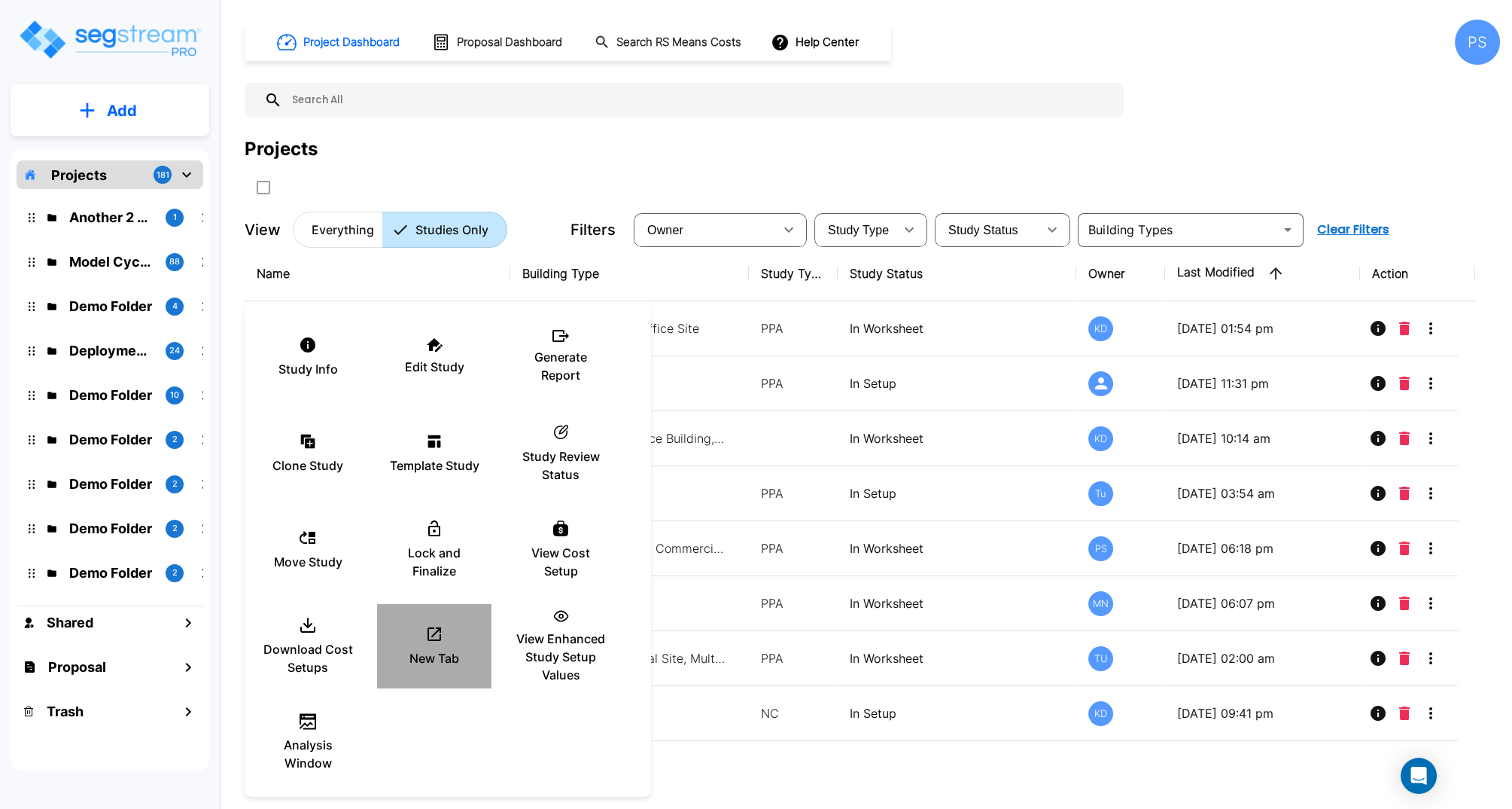
click at [467, 626] on div "New Tab" at bounding box center [434, 646] width 90 height 75
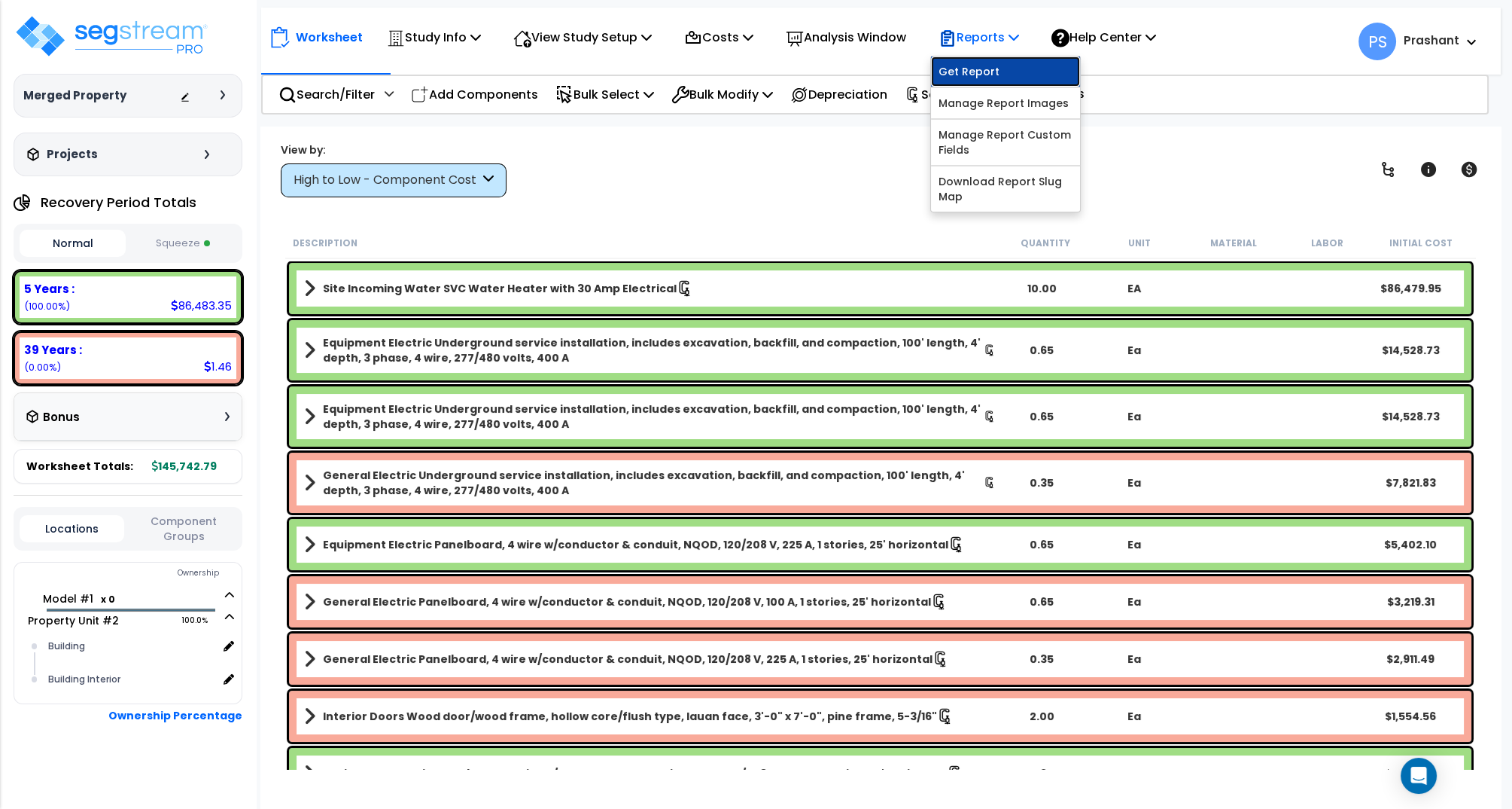
click at [1002, 76] on link "Get Report" at bounding box center [1005, 72] width 149 height 30
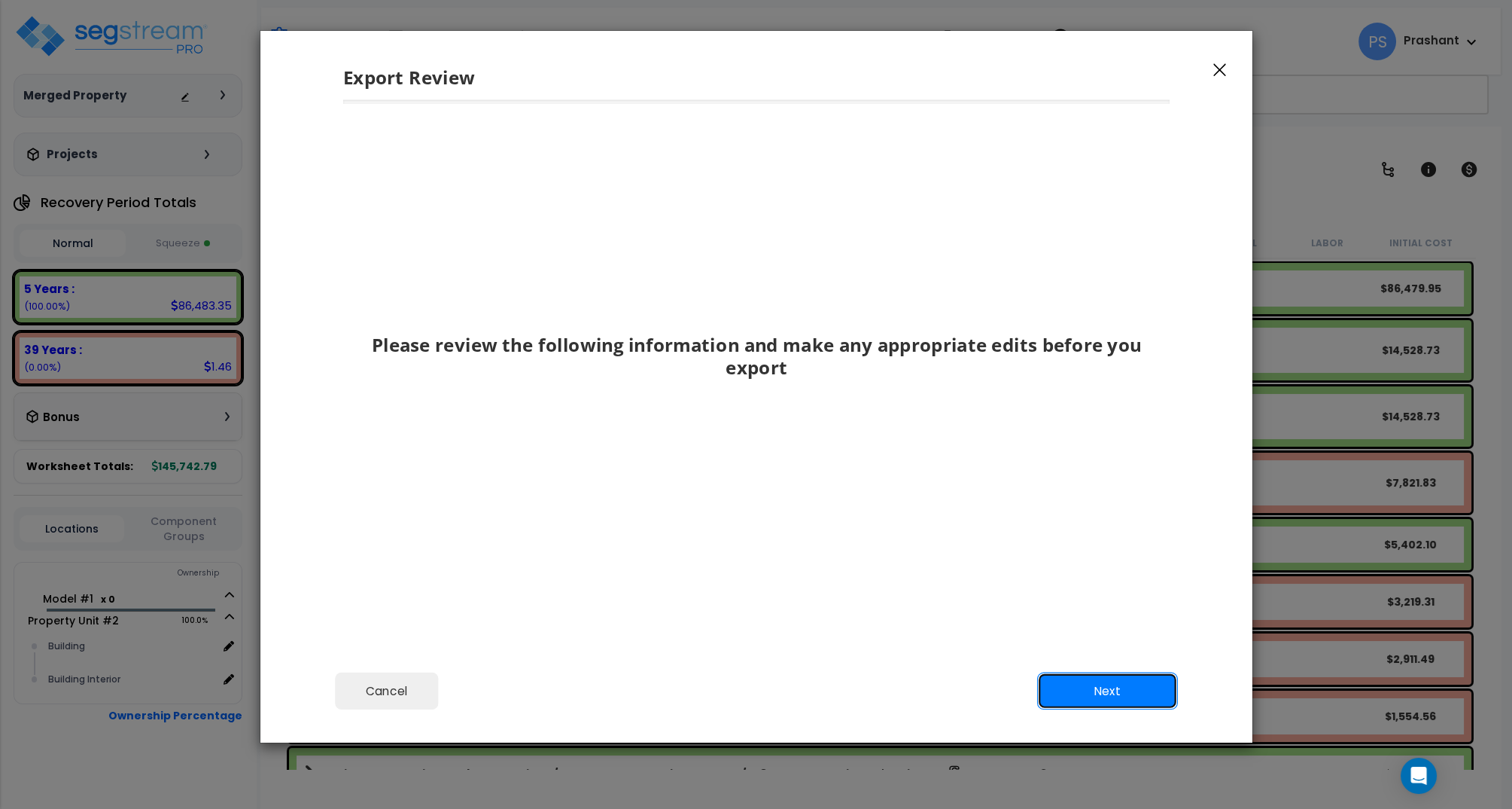
click at [1112, 682] on button "Next" at bounding box center [1107, 691] width 141 height 38
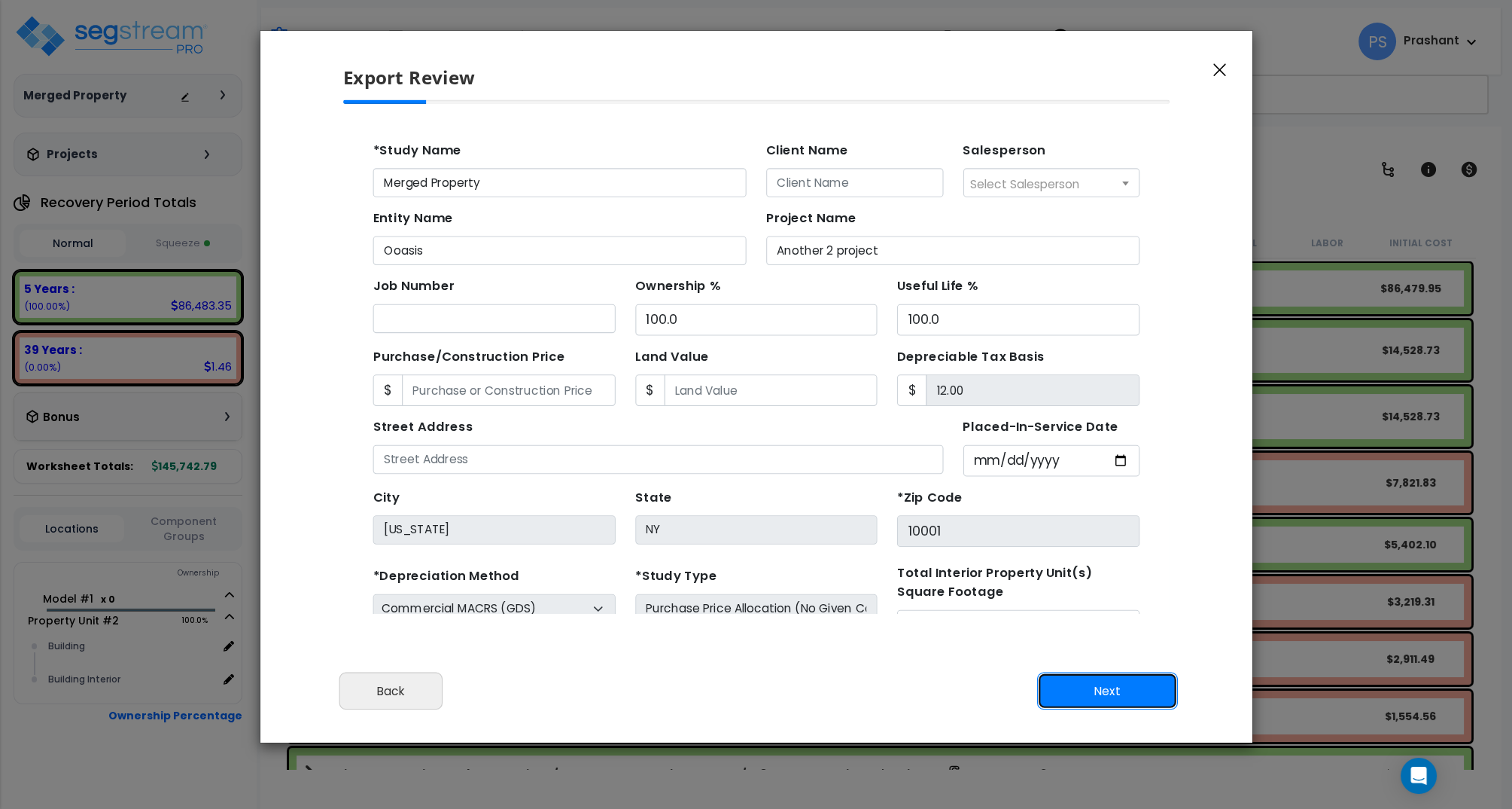
scroll to position [135, 0]
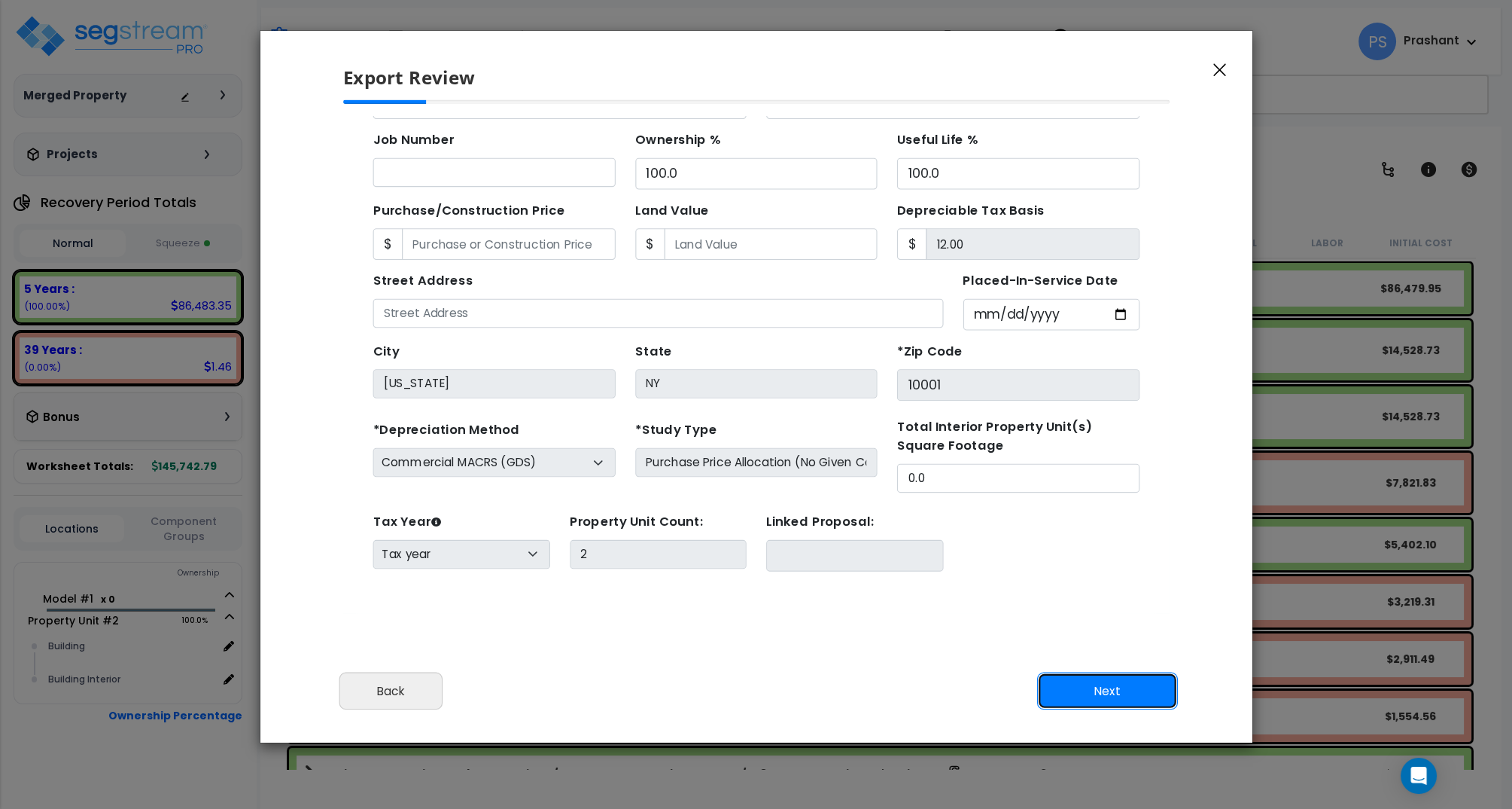
click at [1093, 685] on button "Next" at bounding box center [1107, 691] width 141 height 38
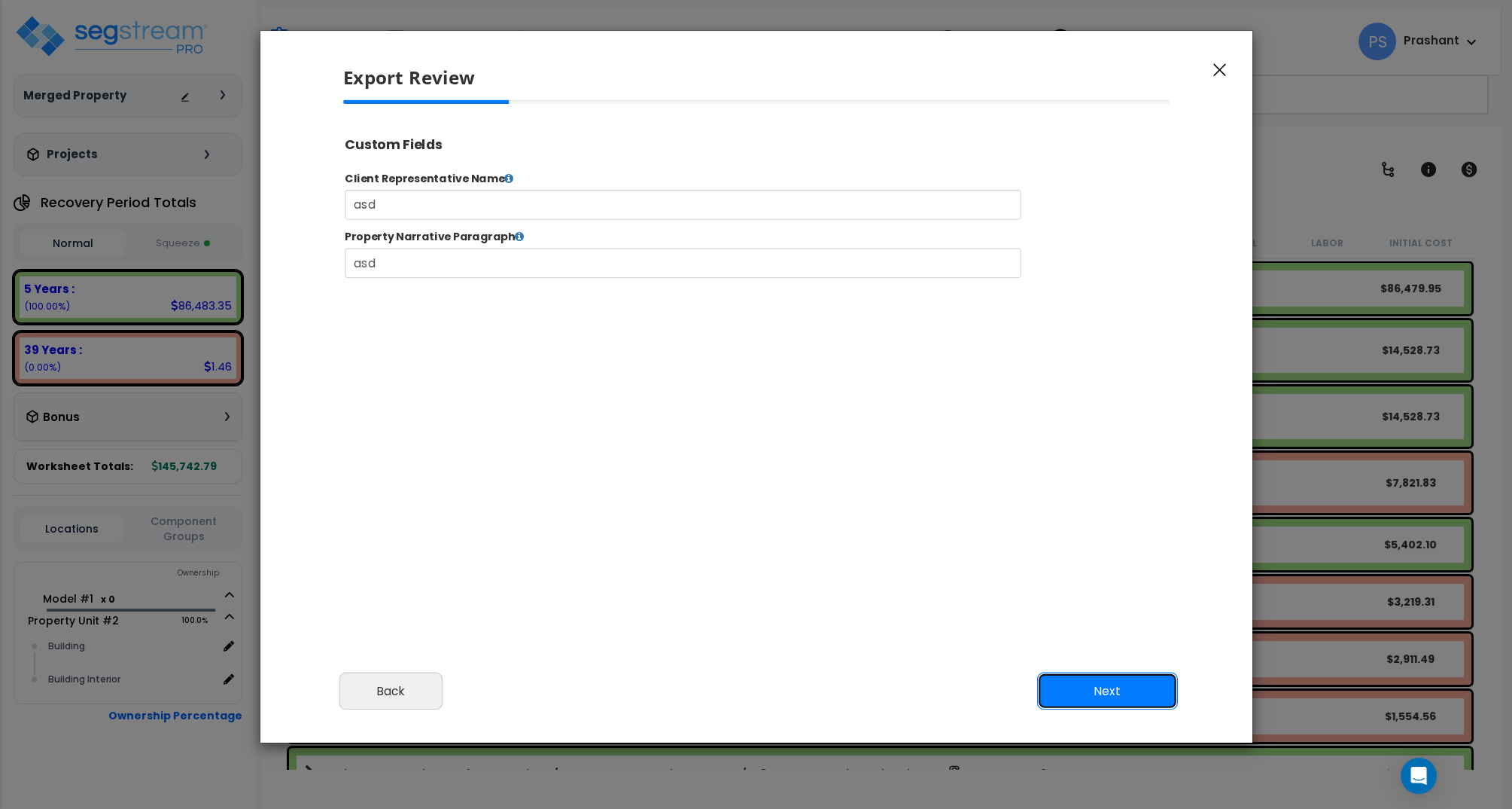
scroll to position [0, 0]
click at [841, 476] on div at bounding box center [756, 308] width 852 height 414
click at [1216, 79] on div "Export Review" at bounding box center [756, 65] width 992 height 69
click at [1225, 66] on icon "button" at bounding box center [1219, 70] width 13 height 13
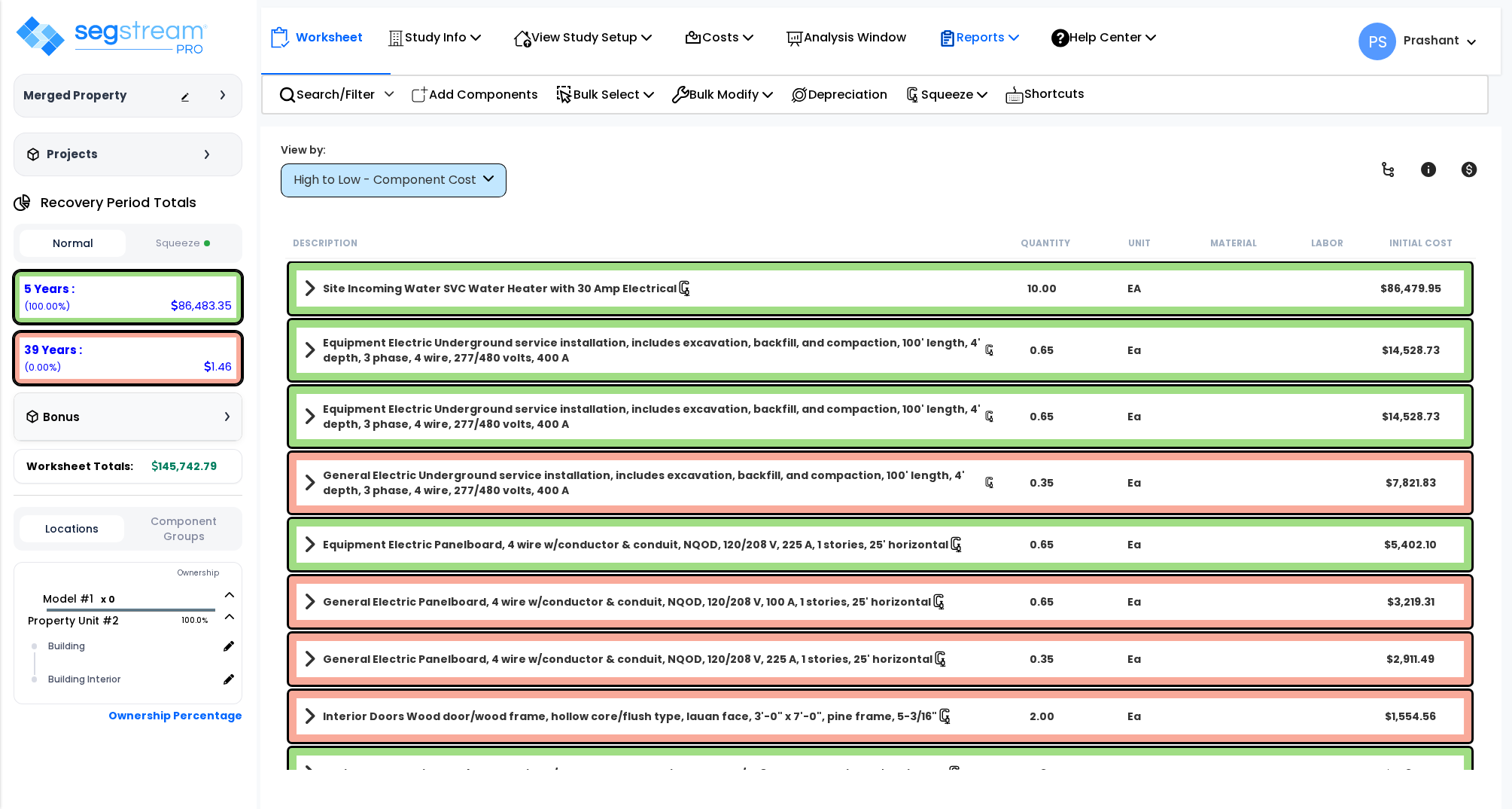
click at [998, 39] on p "Reports" at bounding box center [979, 37] width 80 height 20
click at [1000, 68] on link "Get Report" at bounding box center [1005, 72] width 149 height 30
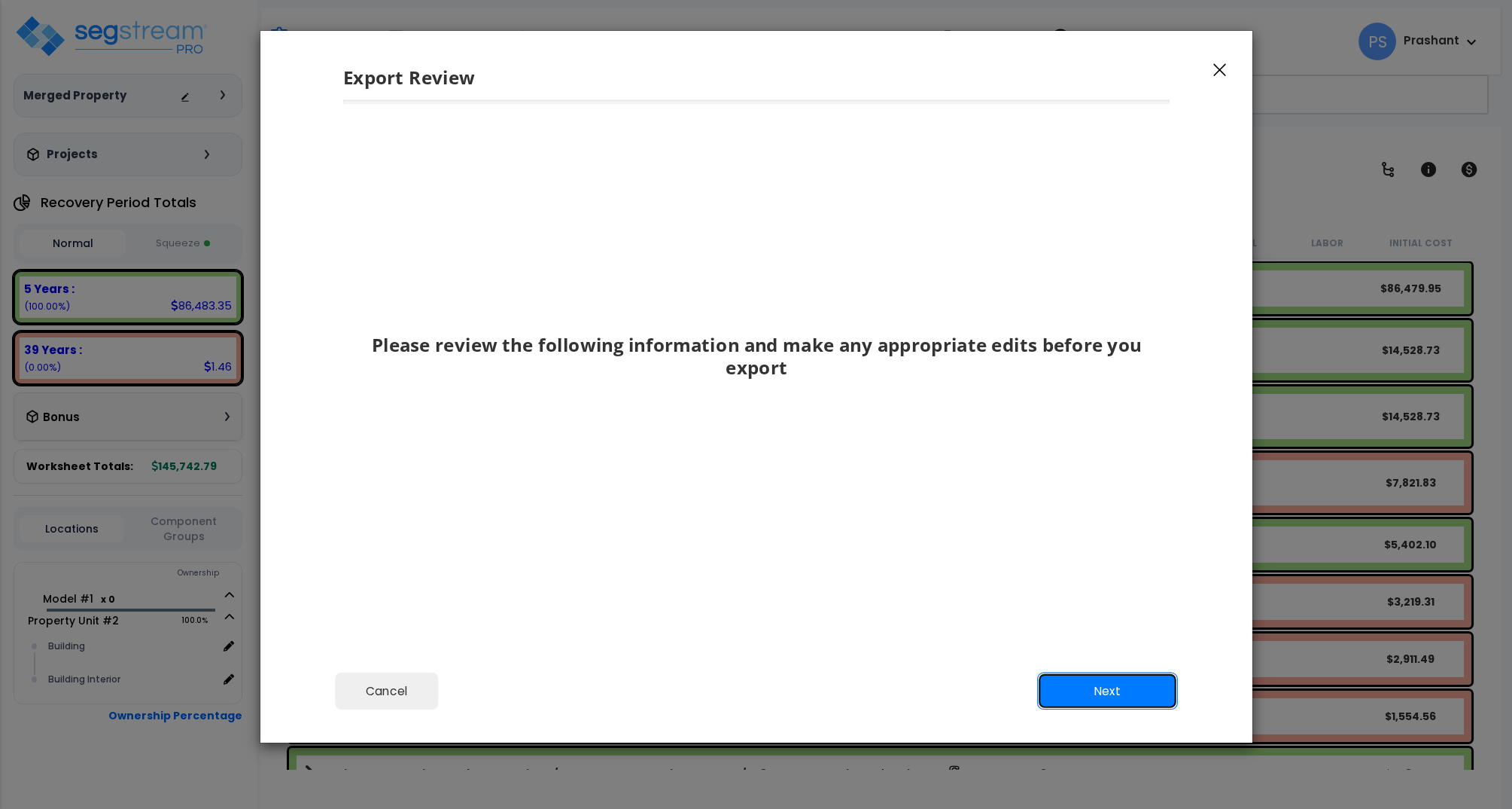
click at [1083, 688] on button "Next" at bounding box center [1107, 691] width 141 height 38
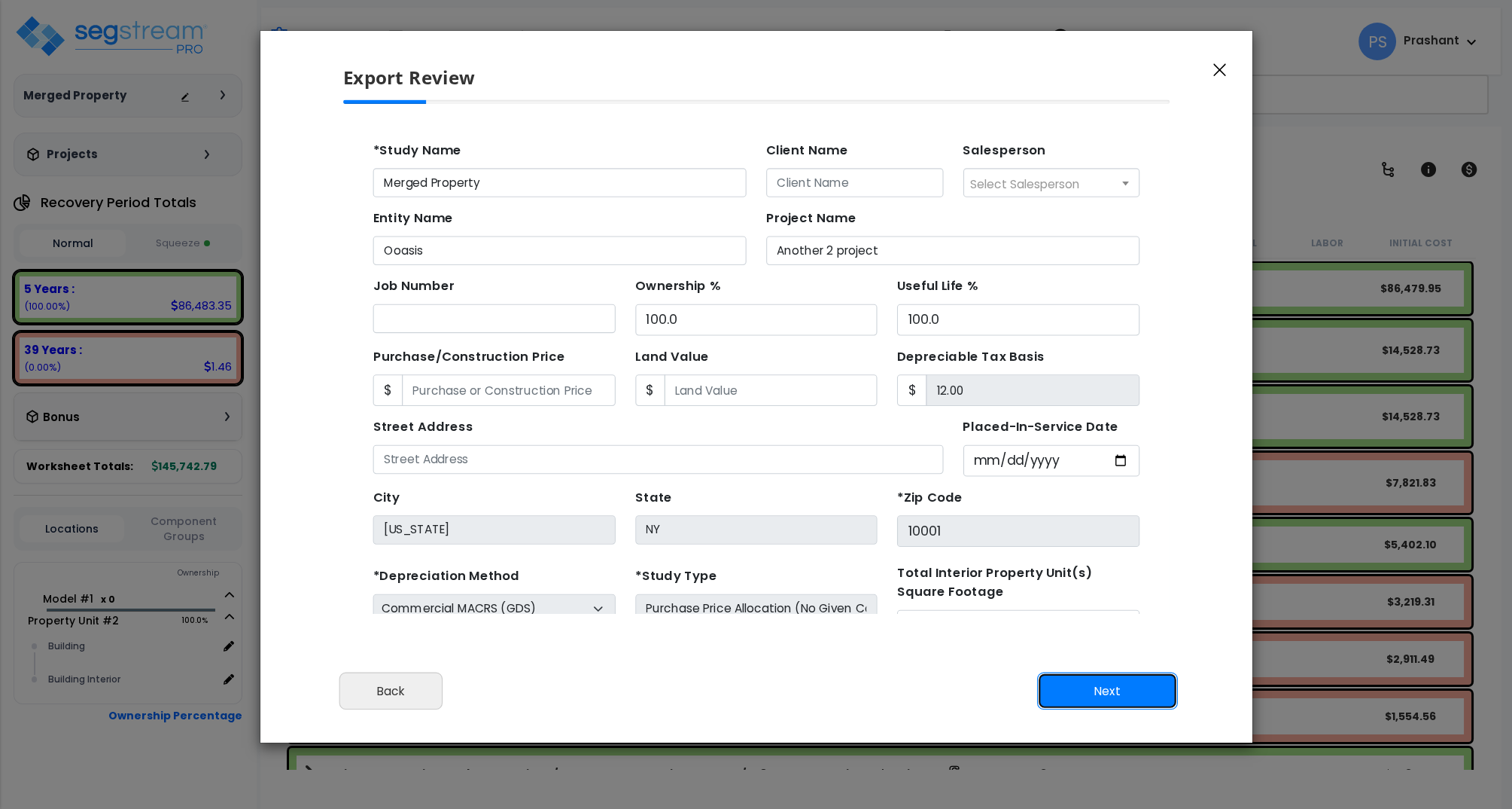
click at [1083, 688] on button "Next" at bounding box center [1107, 691] width 141 height 38
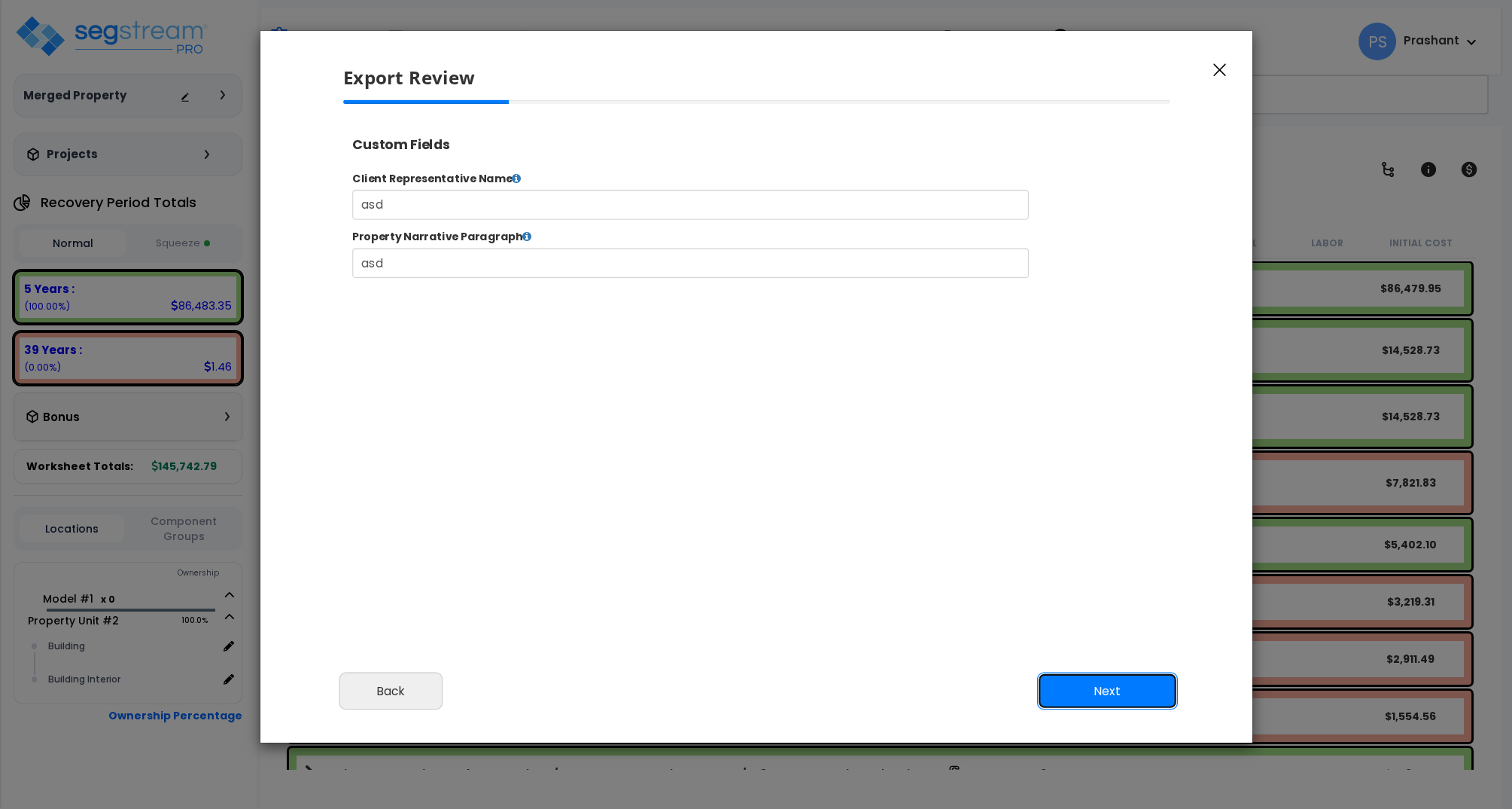
click at [1083, 688] on button "Next" at bounding box center [1107, 691] width 141 height 38
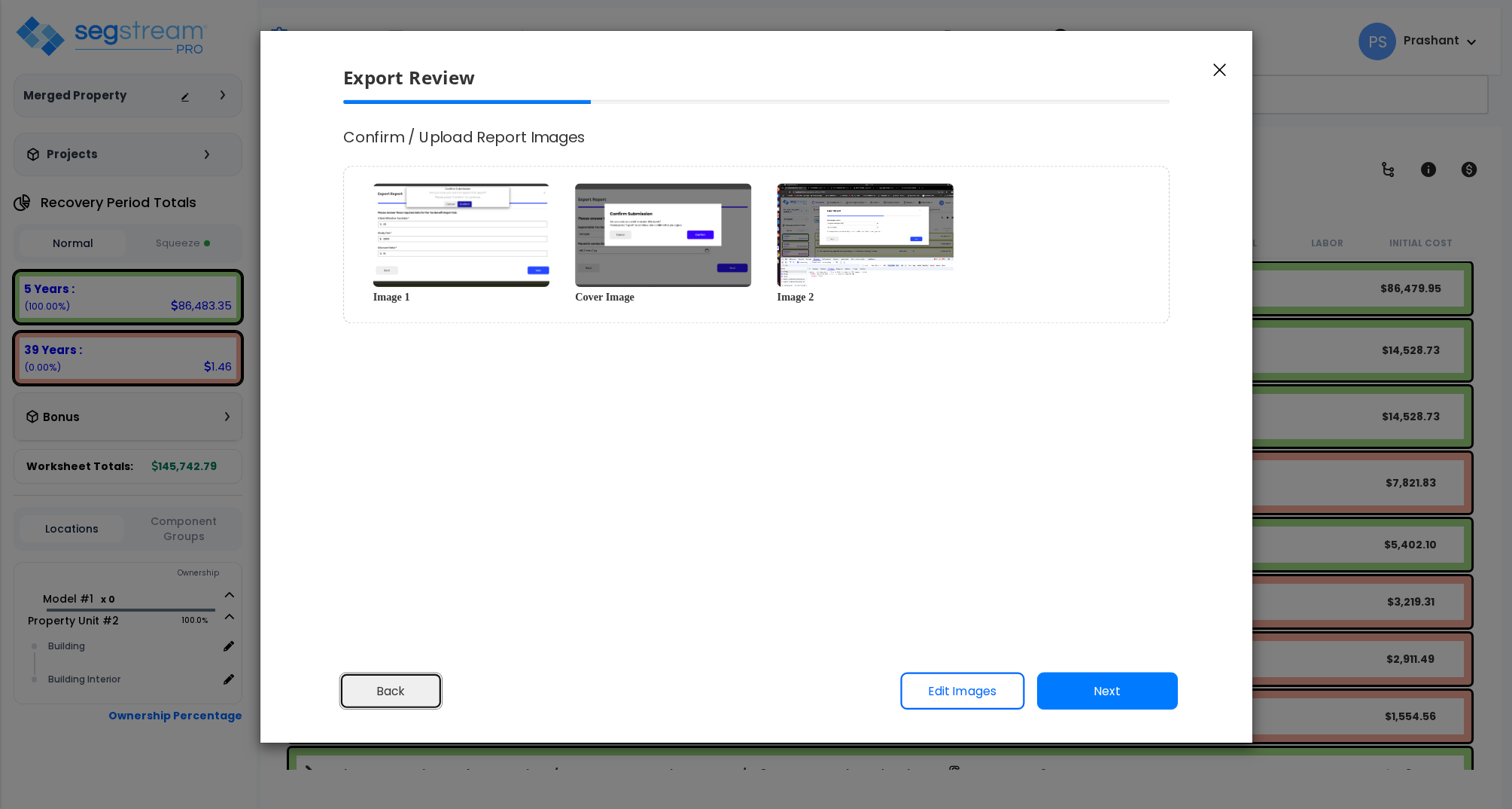
click at [398, 697] on button "Back" at bounding box center [390, 691] width 103 height 38
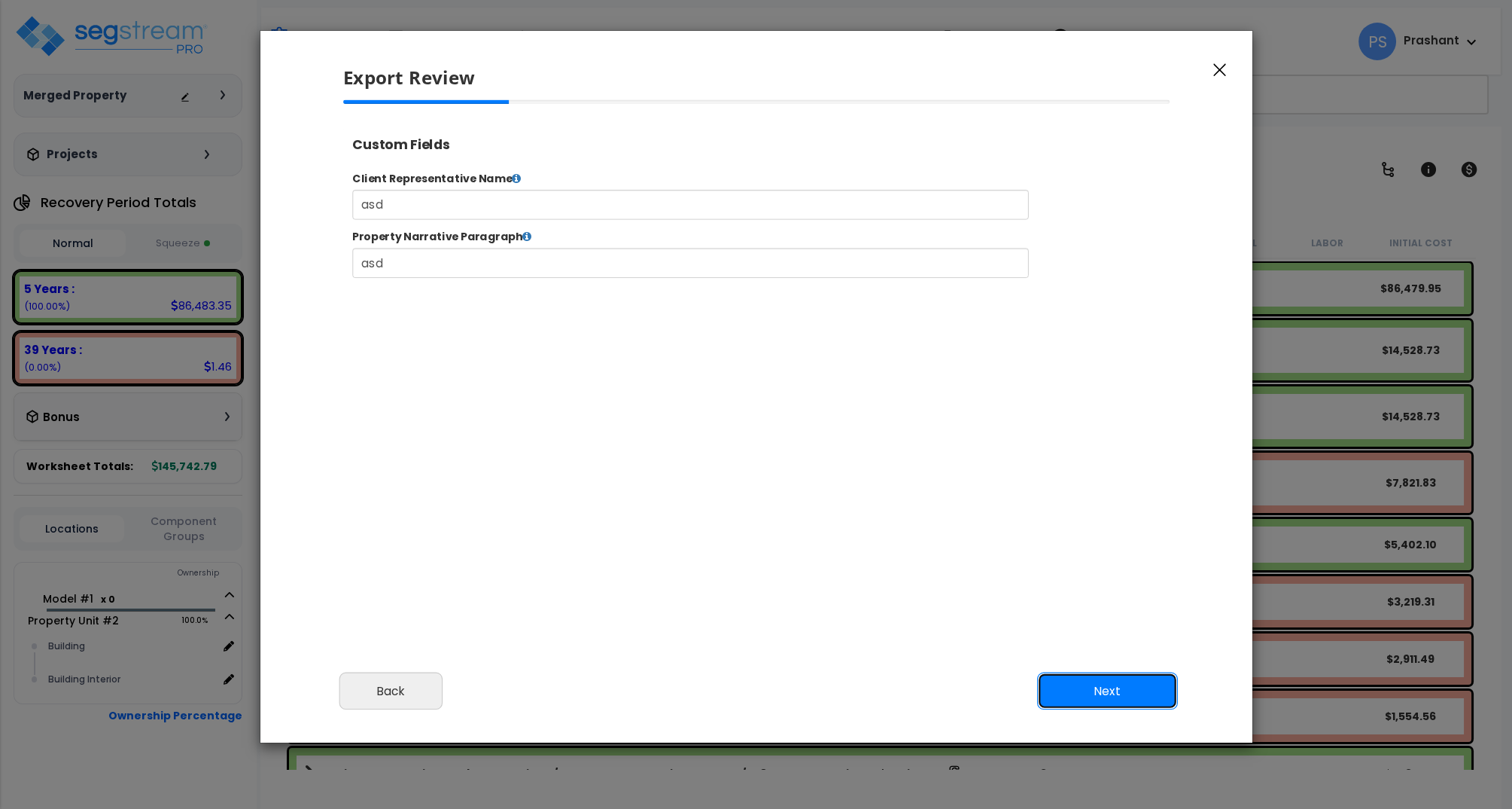
click at [1129, 695] on button "Next" at bounding box center [1107, 691] width 141 height 38
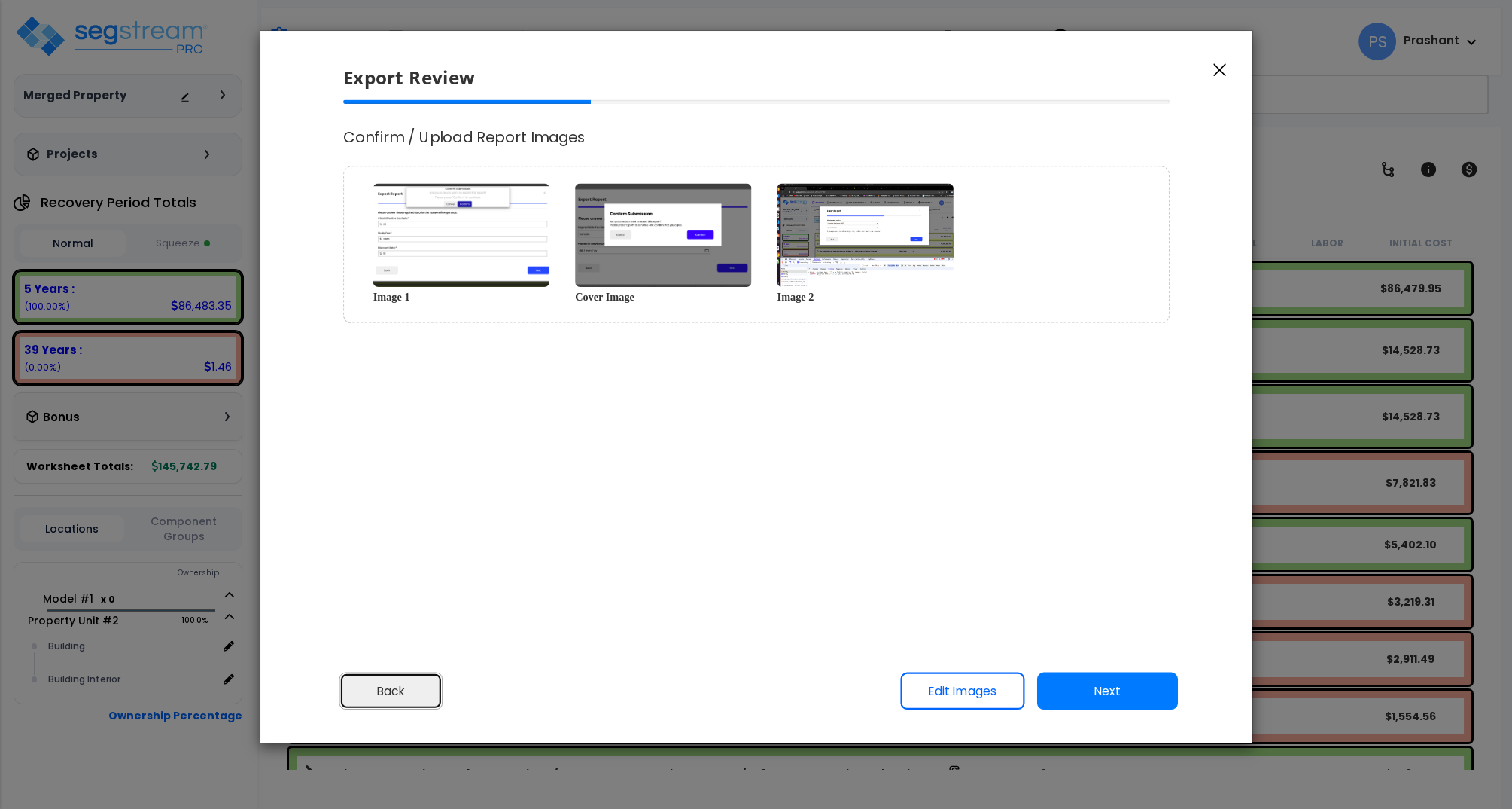
click at [404, 693] on button "Back" at bounding box center [390, 691] width 103 height 38
